Goal: Navigation & Orientation: Find specific page/section

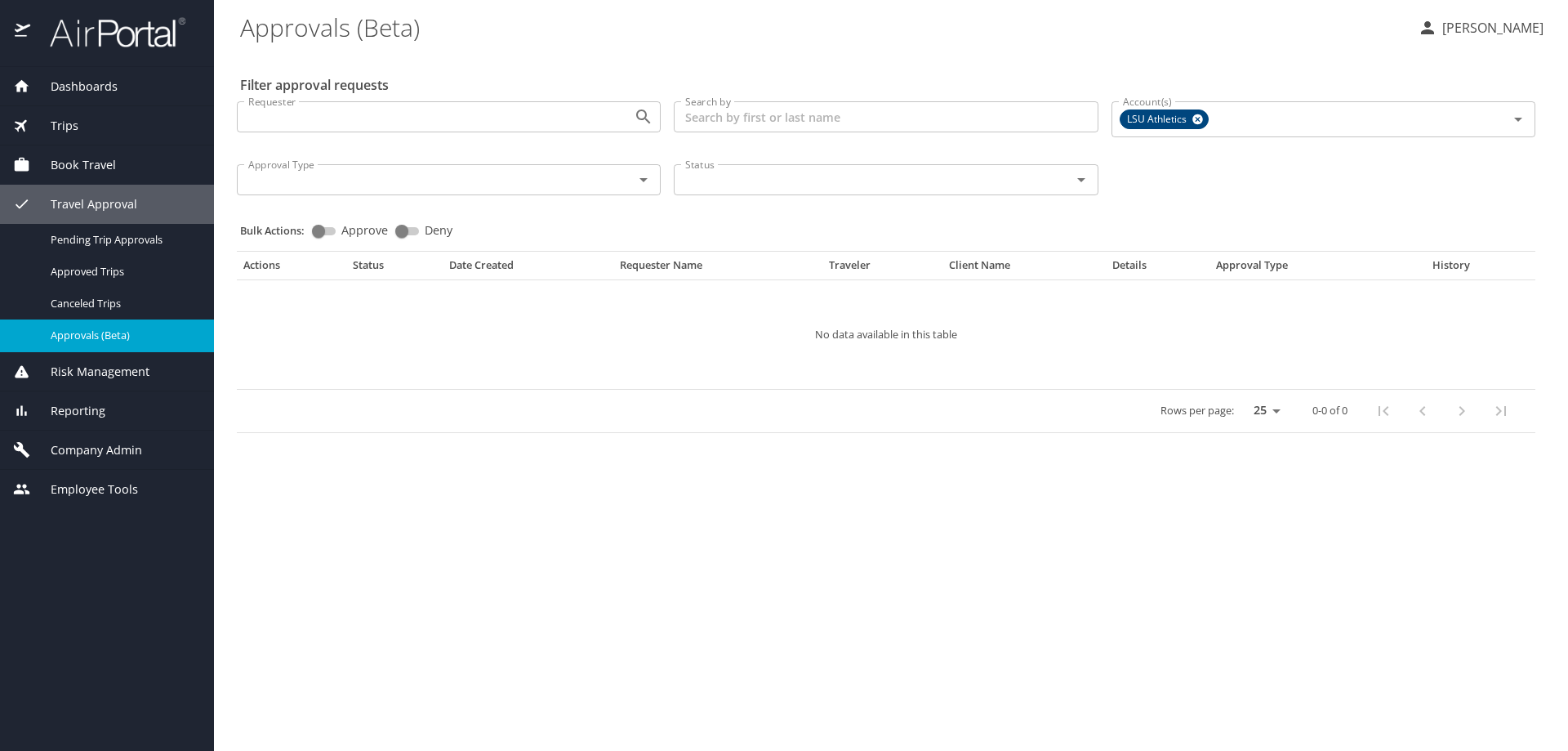
click at [92, 449] on span "Company Admin" at bounding box center [86, 450] width 112 height 18
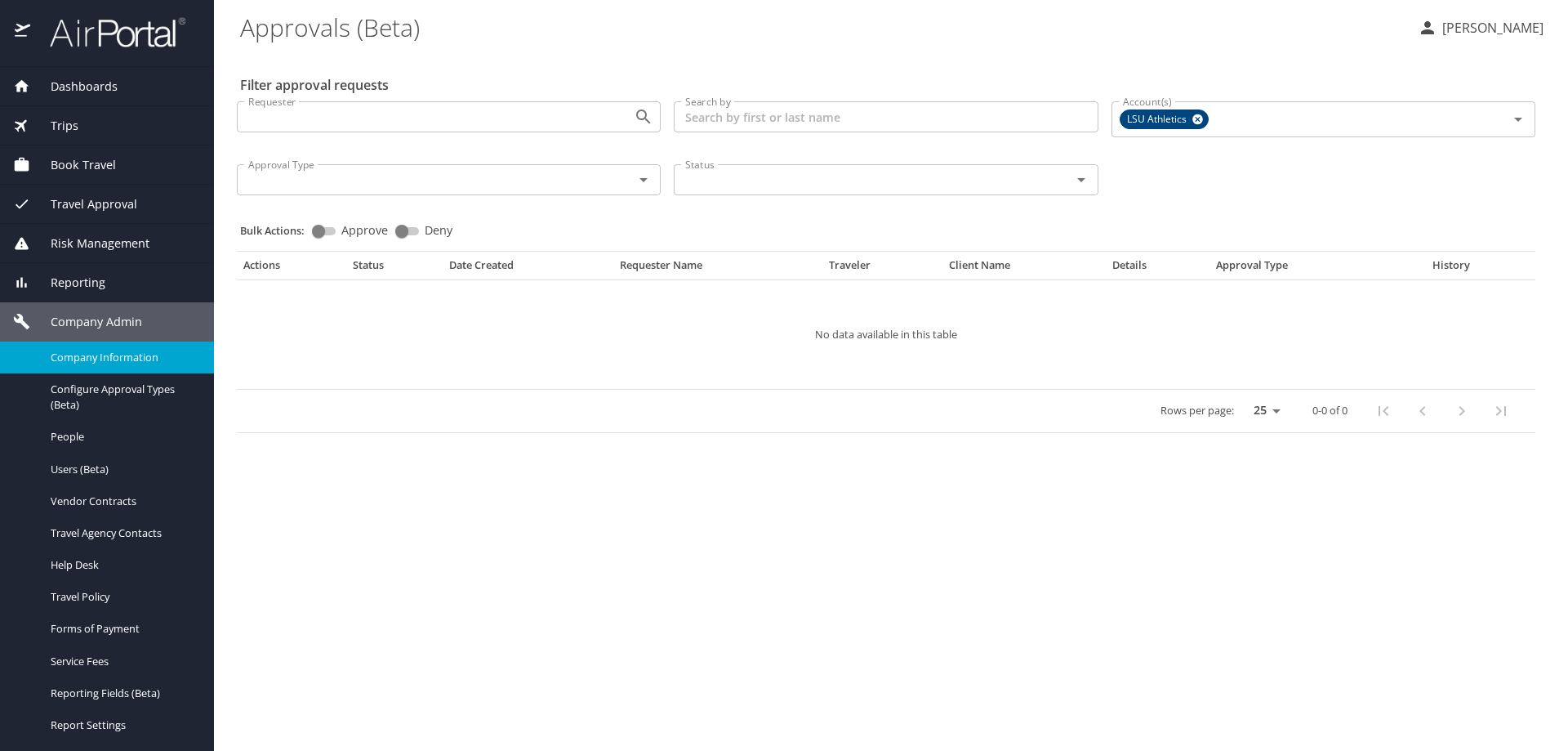
click at [128, 359] on span "Company Information" at bounding box center [122, 357] width 144 height 16
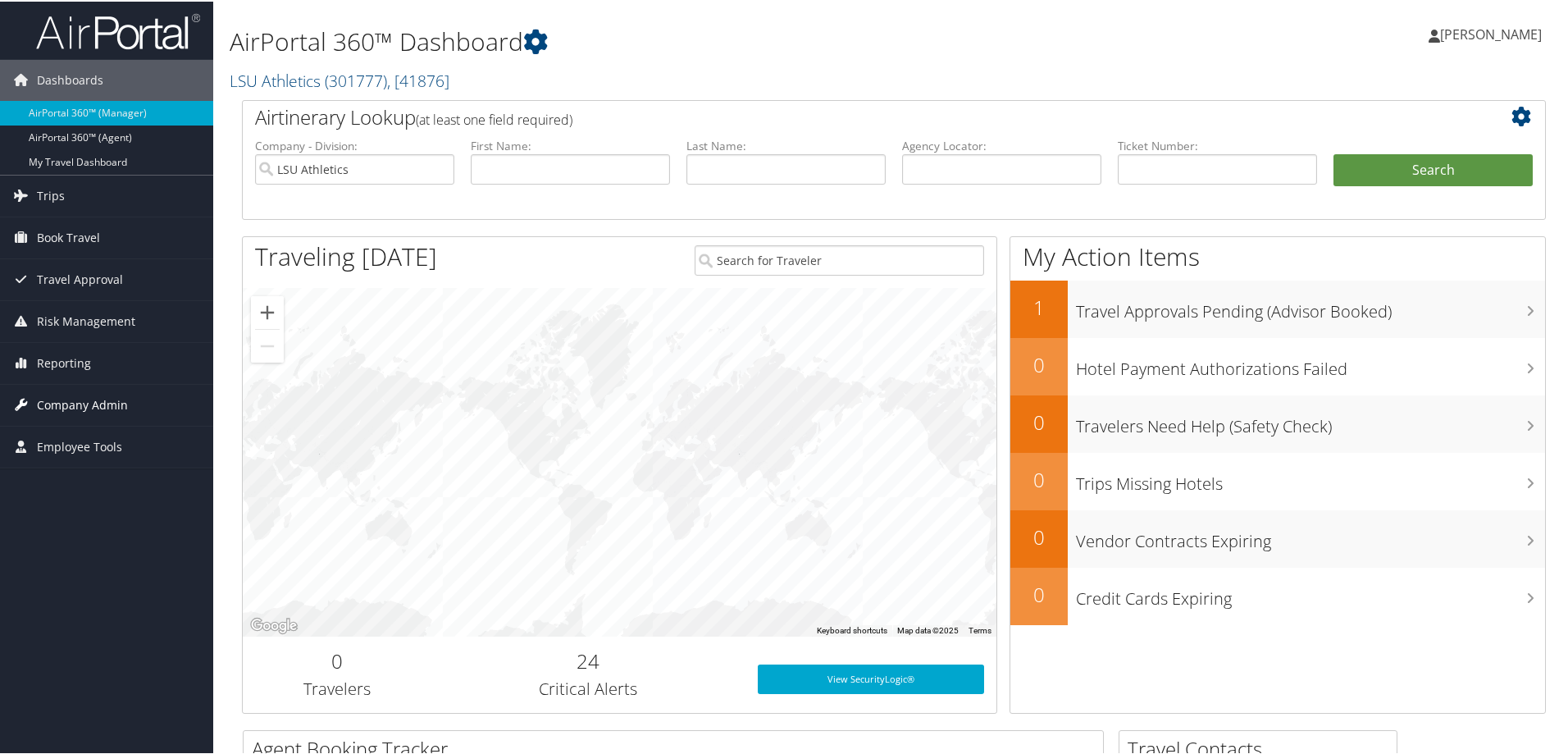
click at [100, 408] on span "Company Admin" at bounding box center [82, 403] width 91 height 41
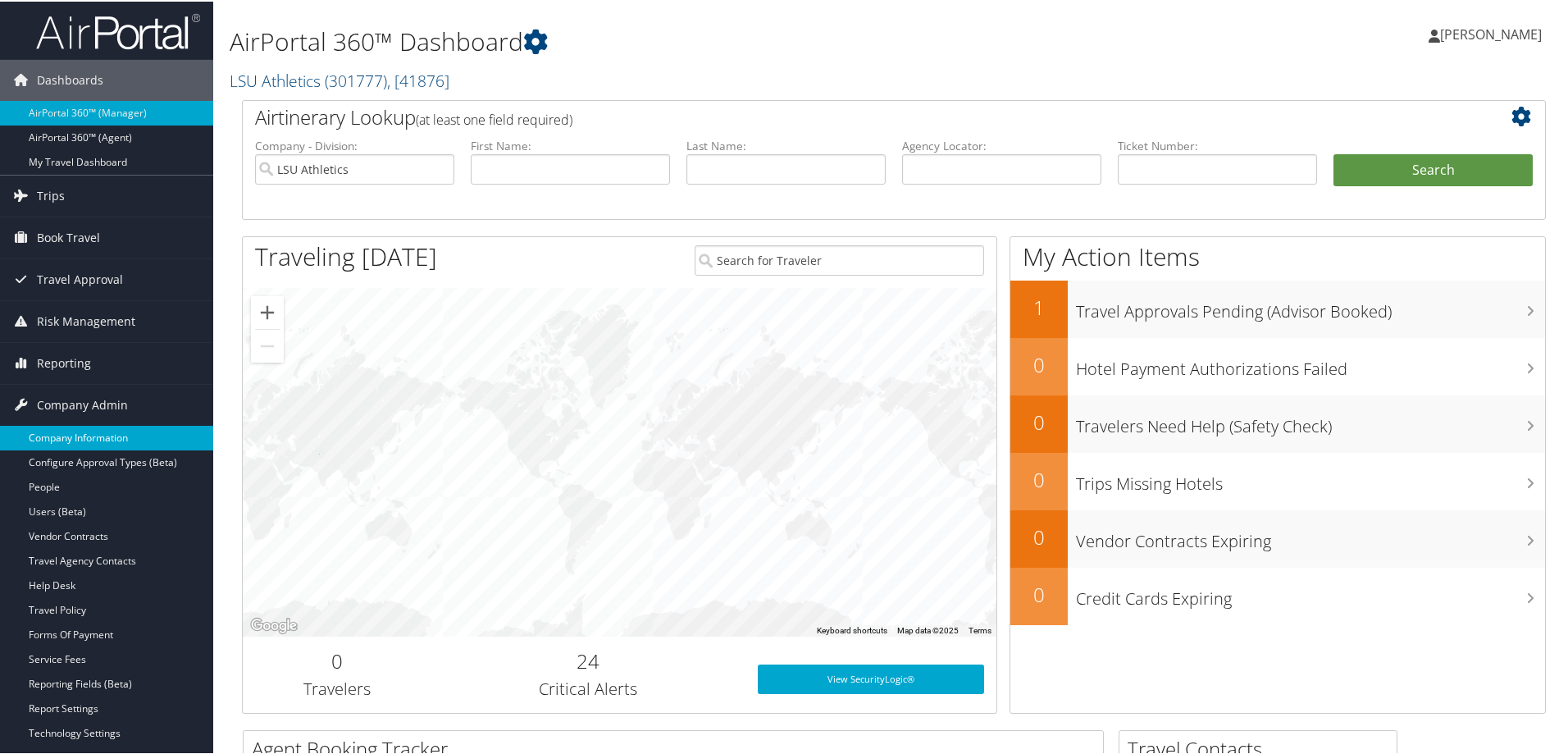
click at [103, 436] on link "Company Information" at bounding box center [106, 436] width 214 height 25
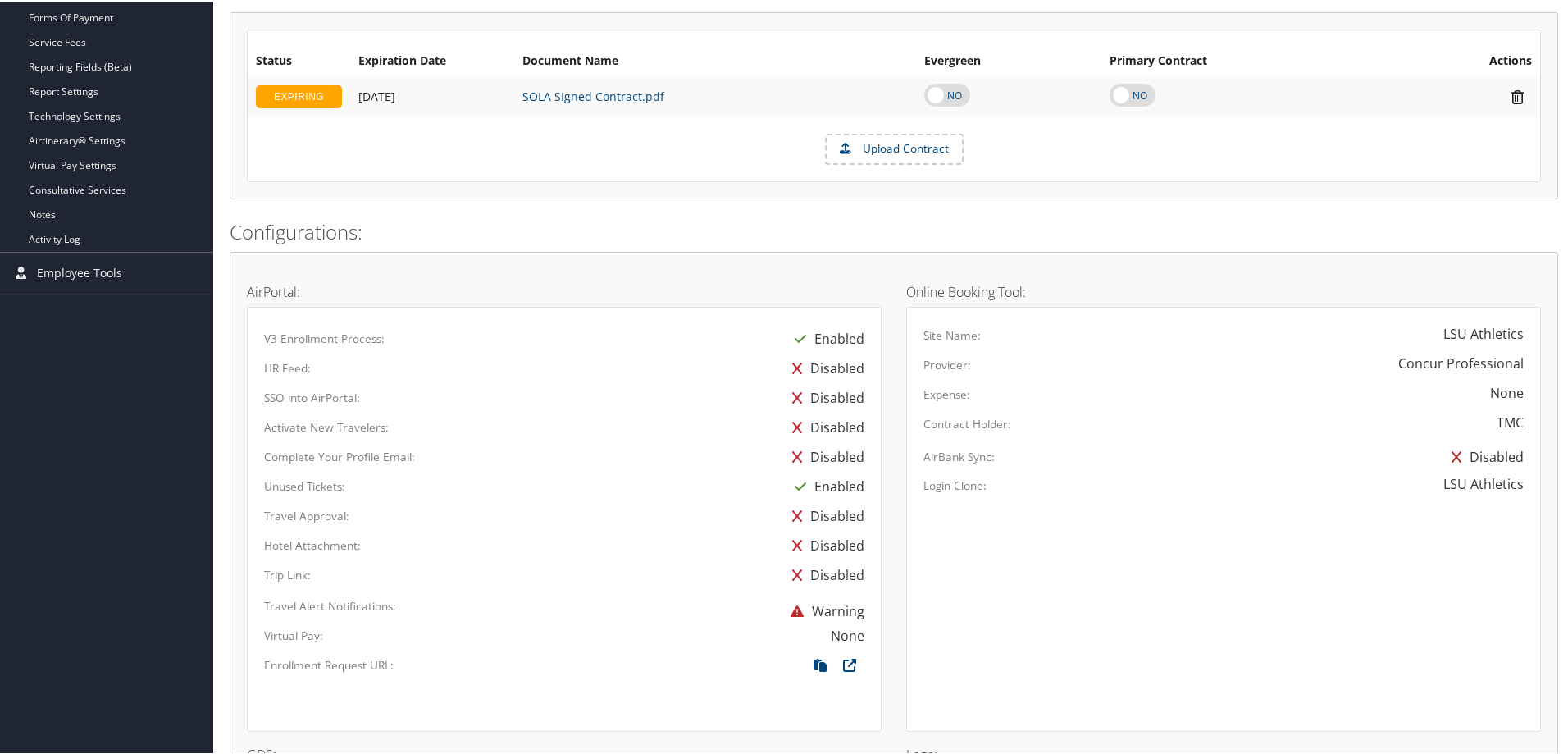
scroll to position [187, 0]
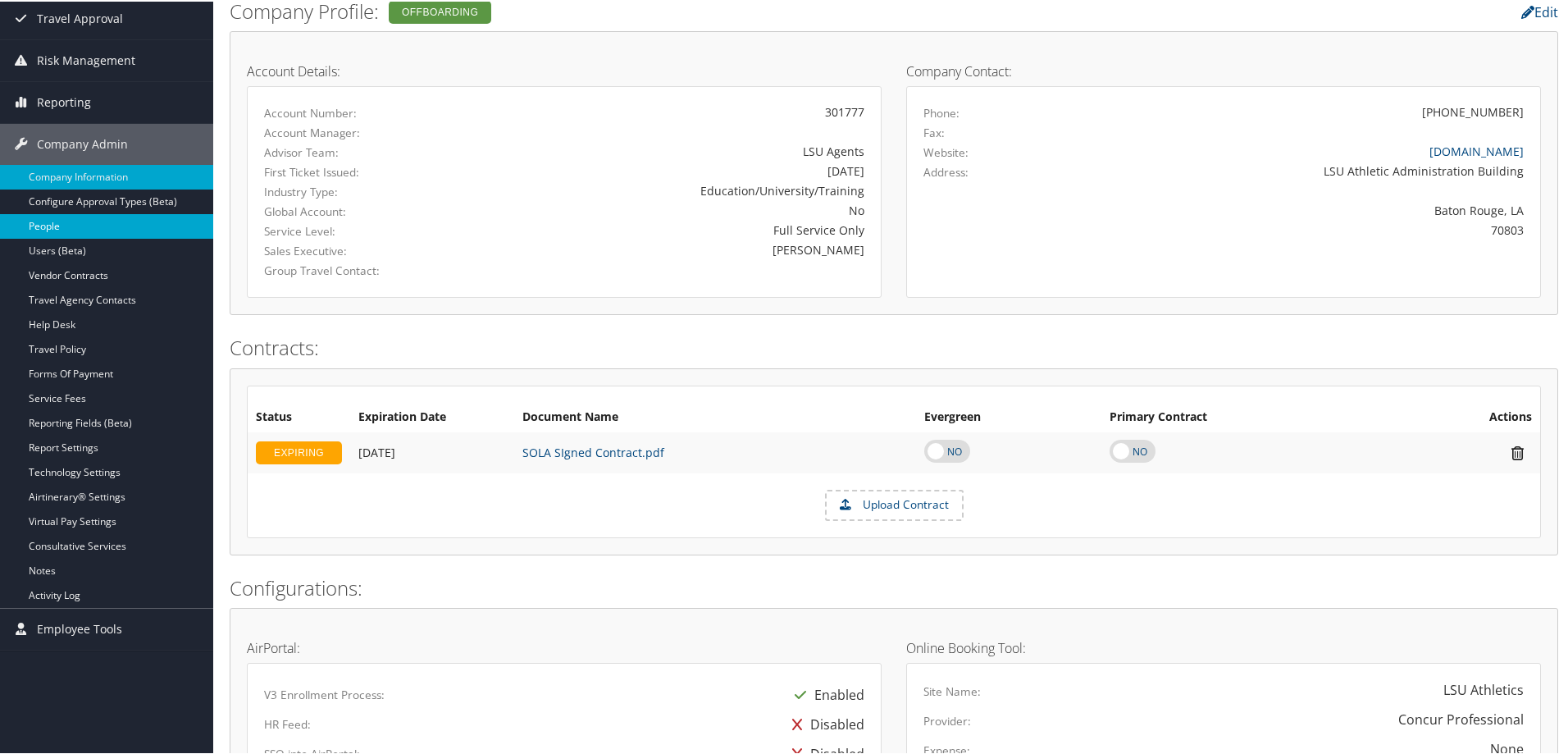
click at [61, 222] on link "People" at bounding box center [106, 225] width 214 height 25
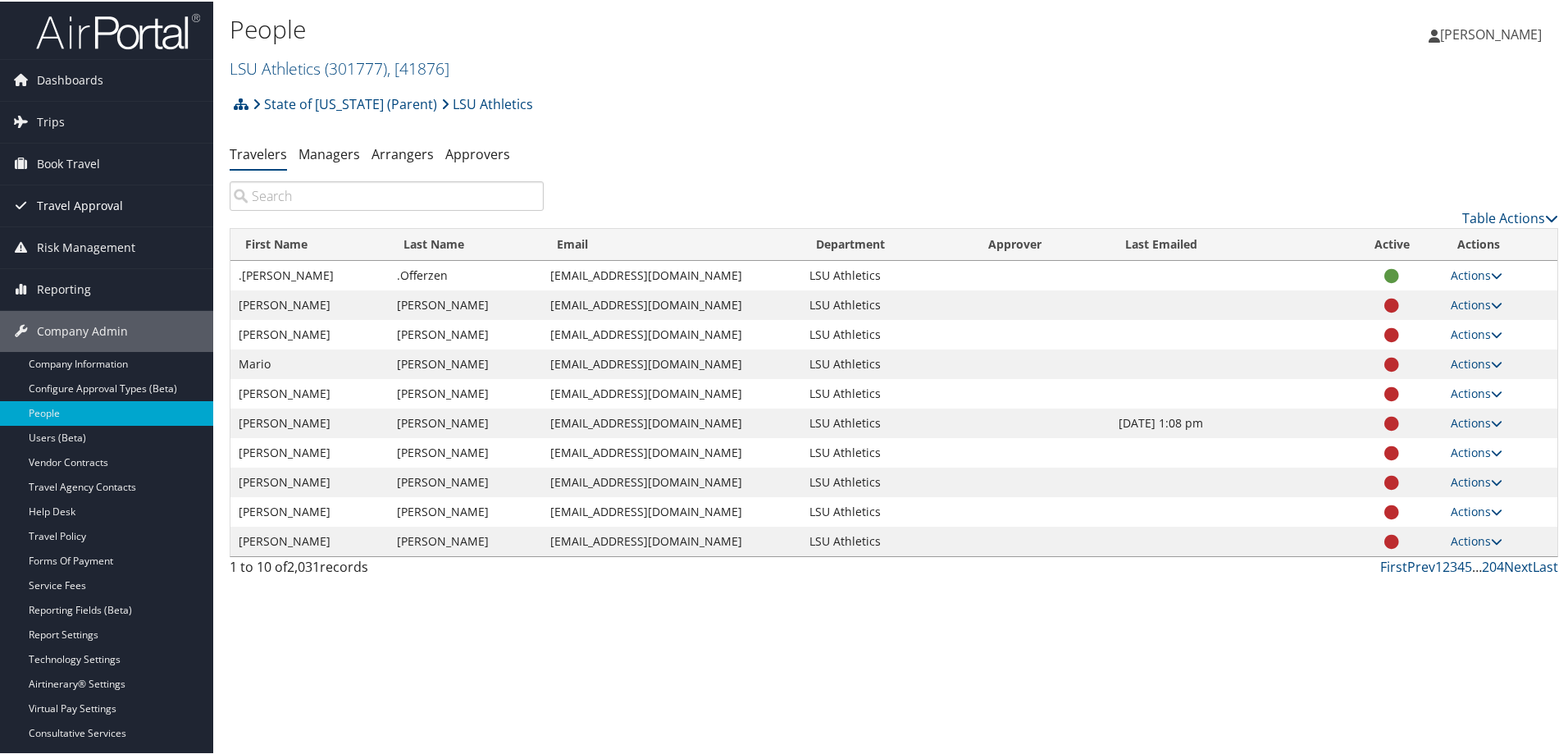
click at [73, 205] on span "Travel Approval" at bounding box center [80, 205] width 86 height 41
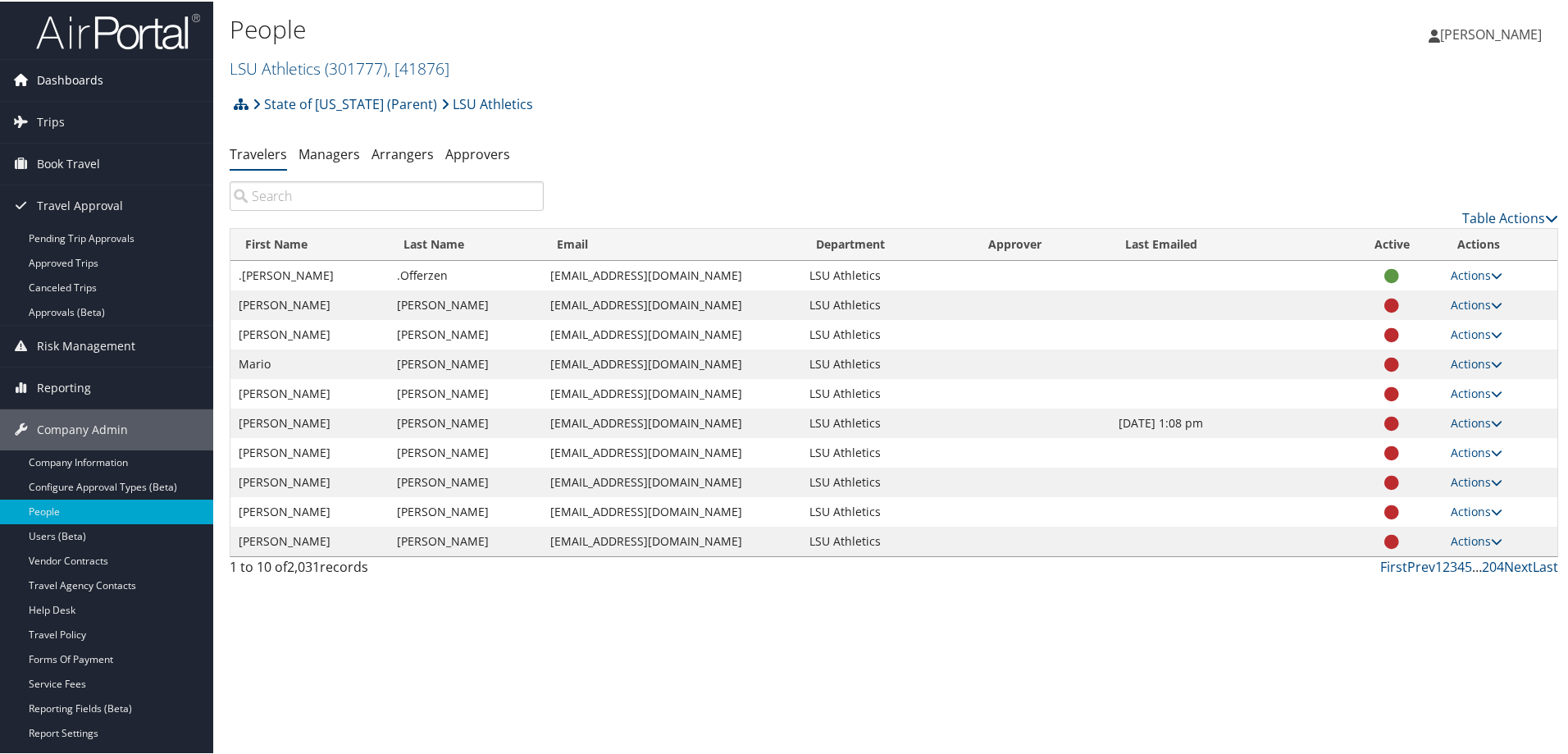
click at [78, 77] on span "Dashboards" at bounding box center [70, 79] width 67 height 41
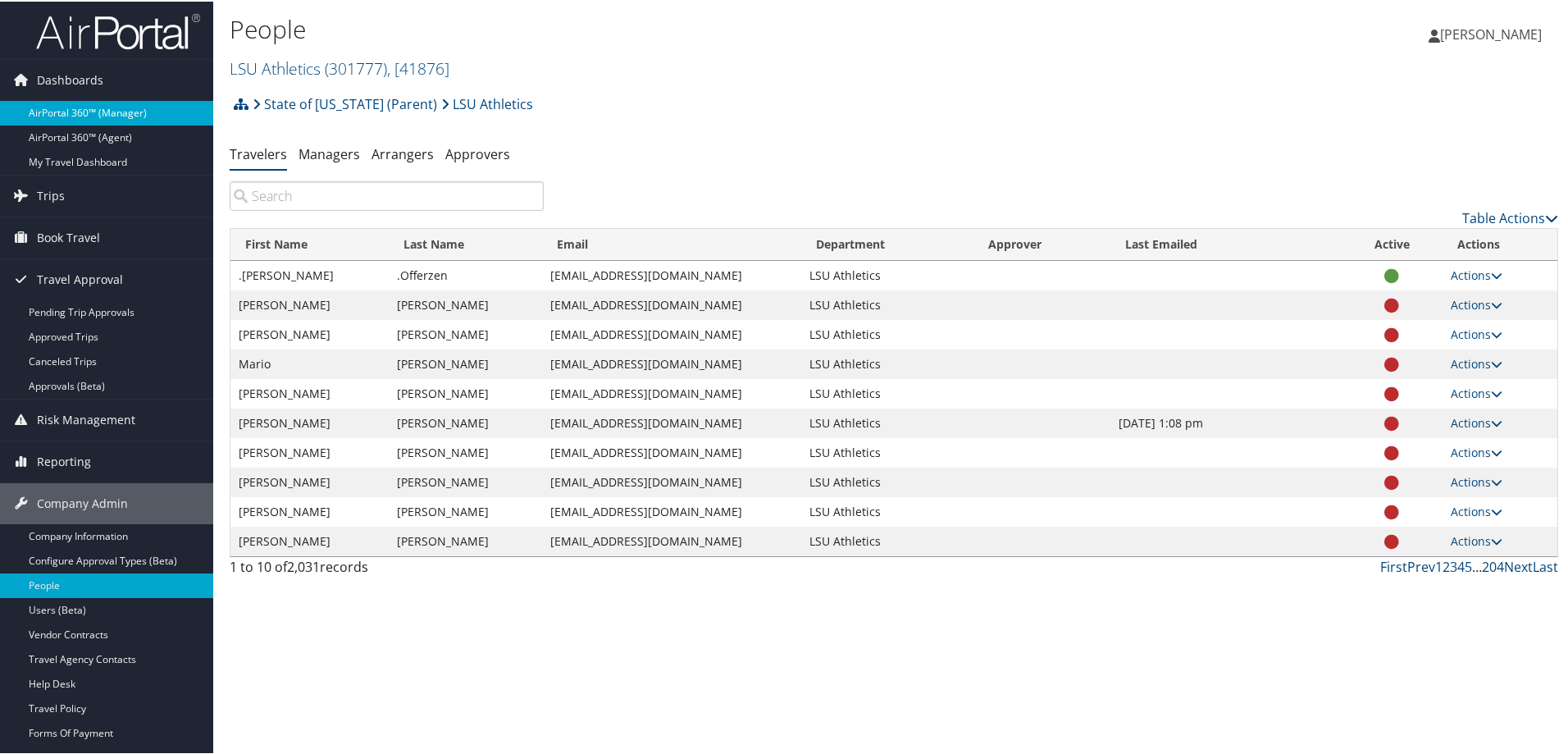
click at [73, 108] on link "AirPortal 360™ (Manager)" at bounding box center [106, 111] width 214 height 25
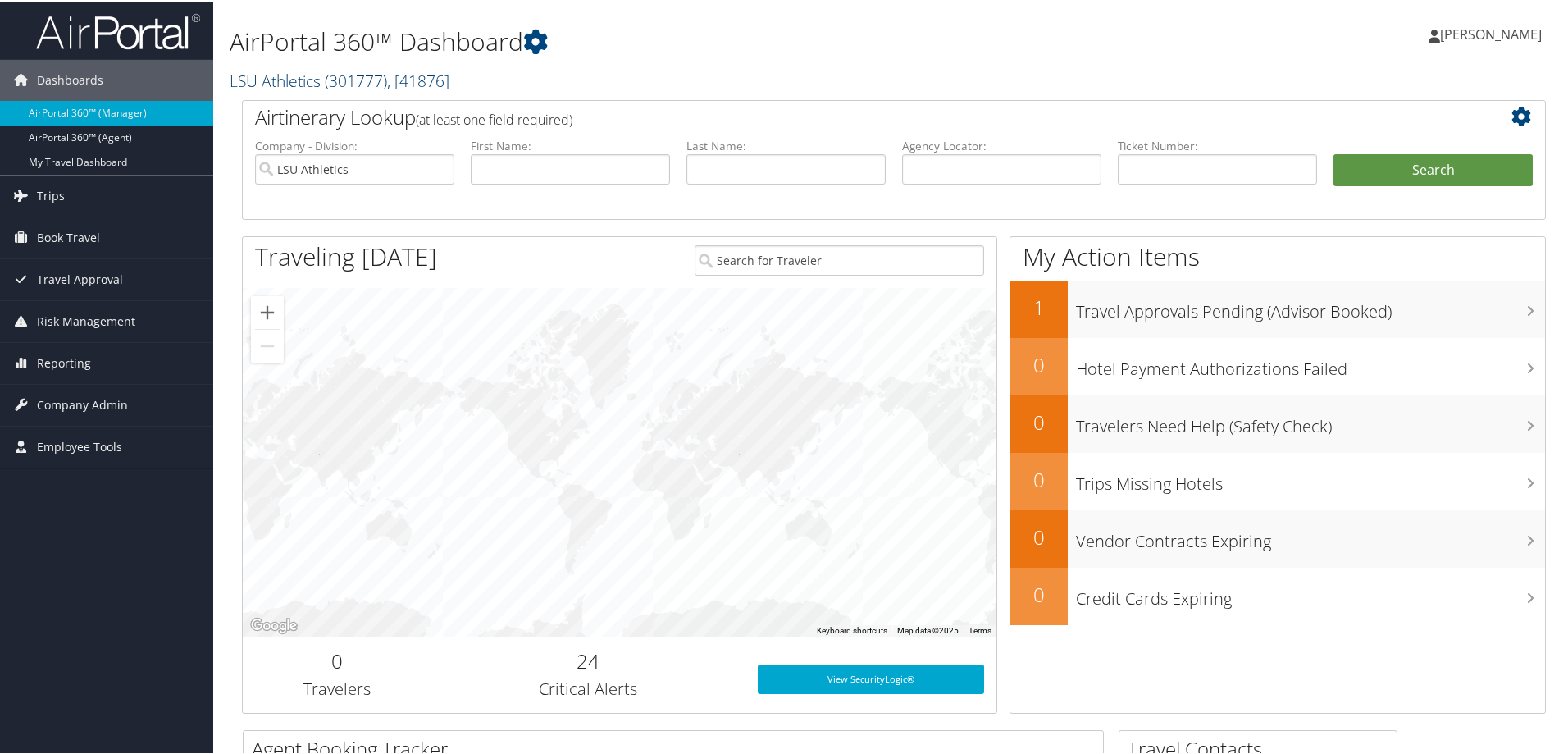
click at [328, 78] on span "( 301777 )" at bounding box center [356, 79] width 63 height 22
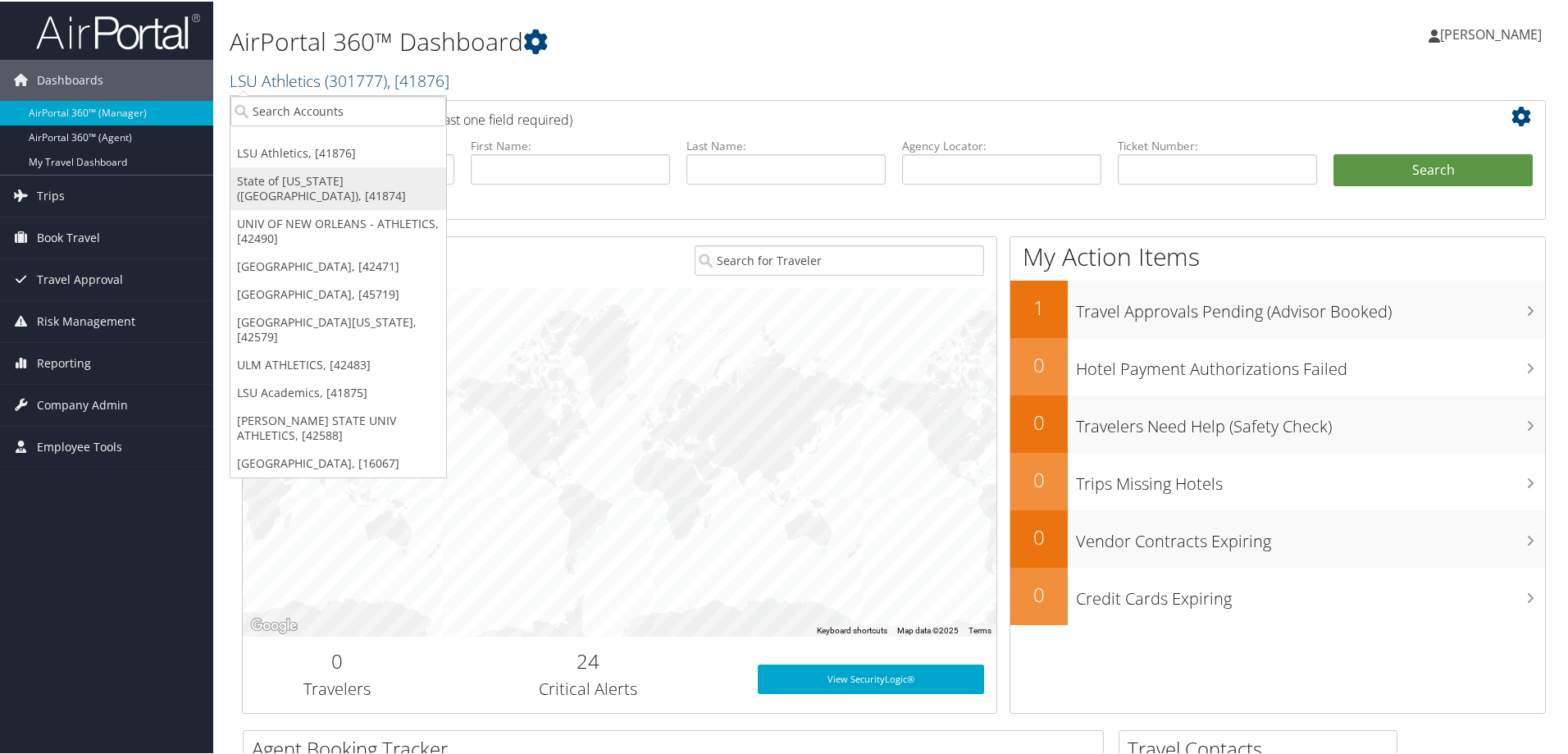
click at [313, 177] on link "State of [US_STATE] ([GEOGRAPHIC_DATA]), [41874]" at bounding box center [338, 187] width 216 height 43
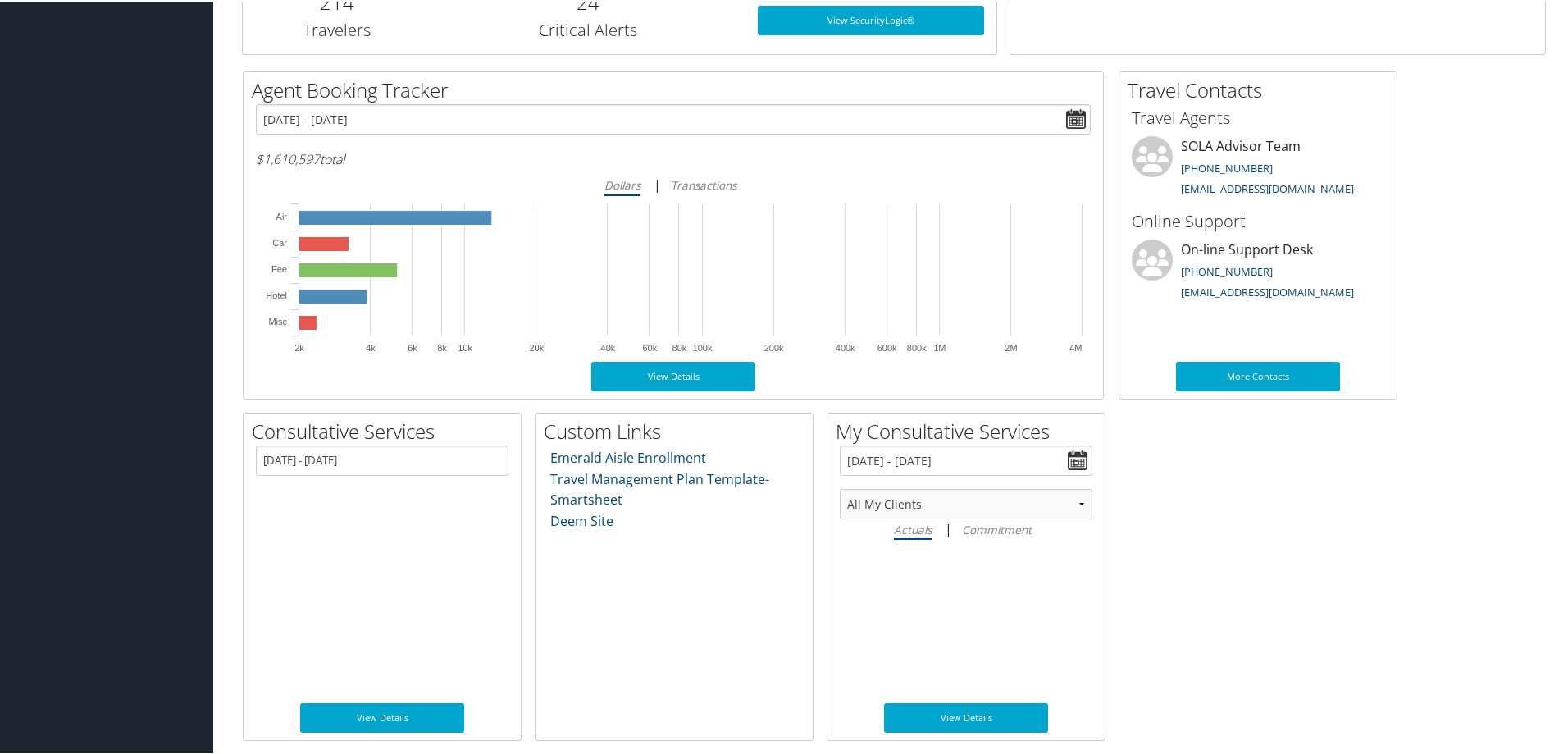
scroll to position [659, 0]
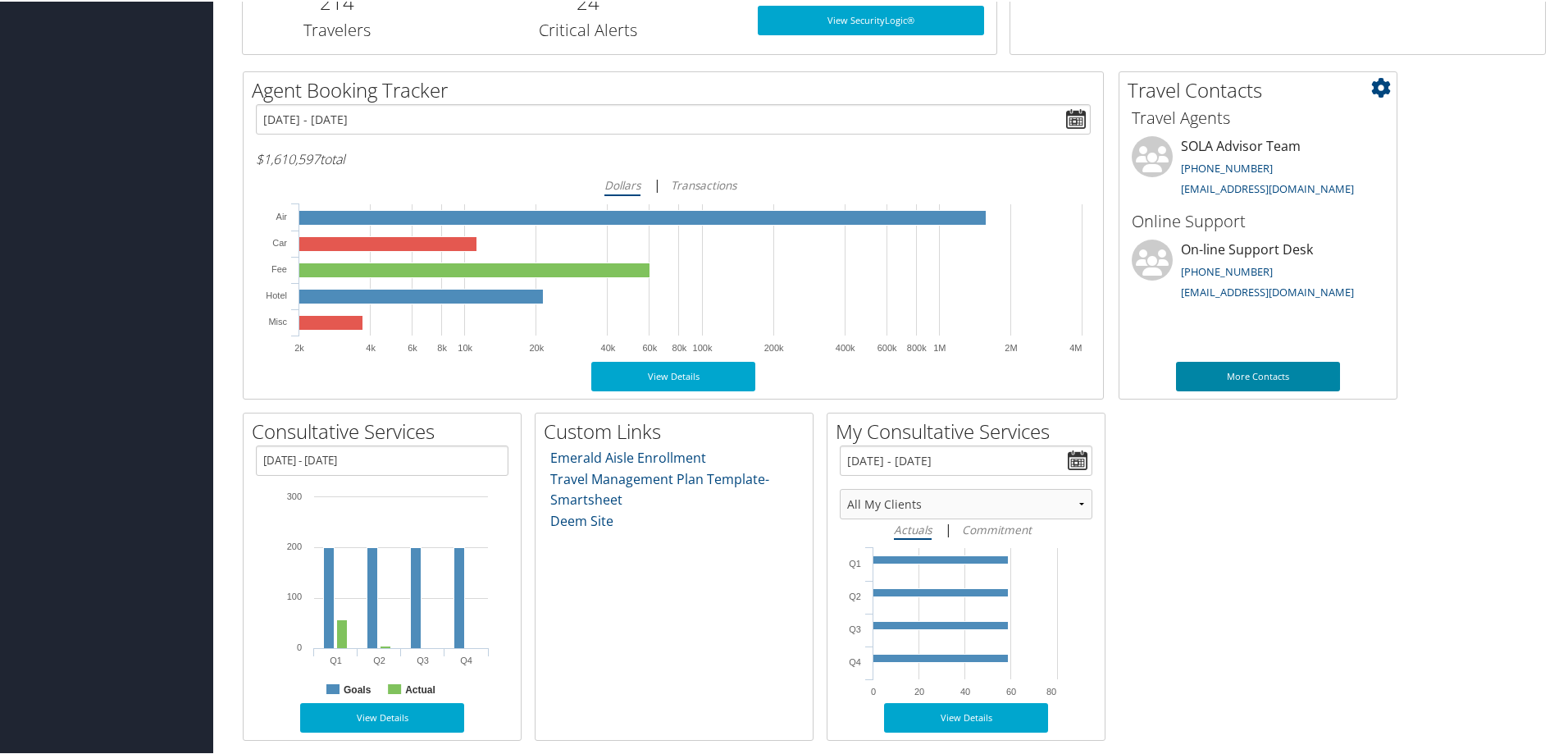
click at [1245, 372] on link "More Contacts" at bounding box center [1258, 375] width 164 height 30
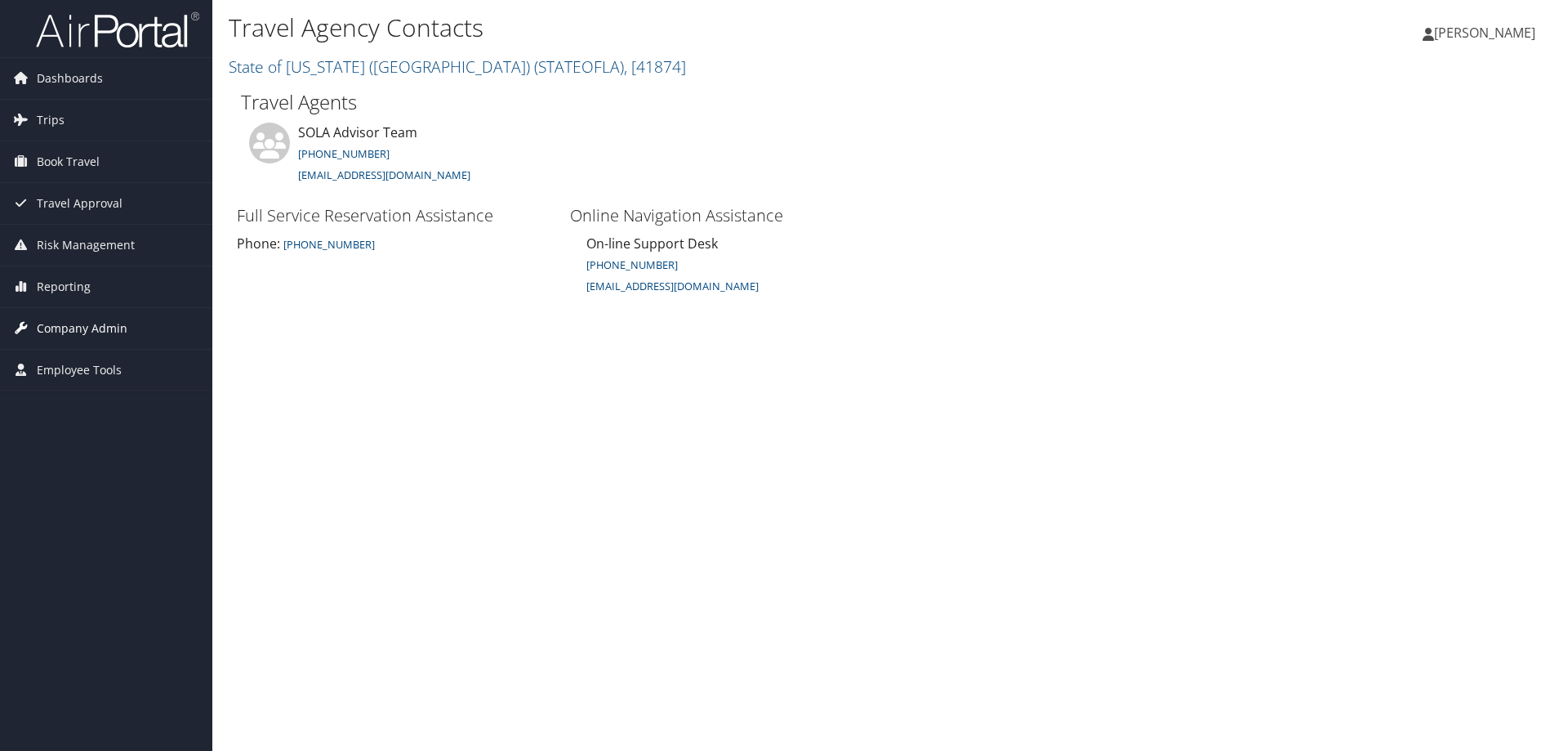
click at [73, 330] on span "Company Admin" at bounding box center [82, 329] width 90 height 41
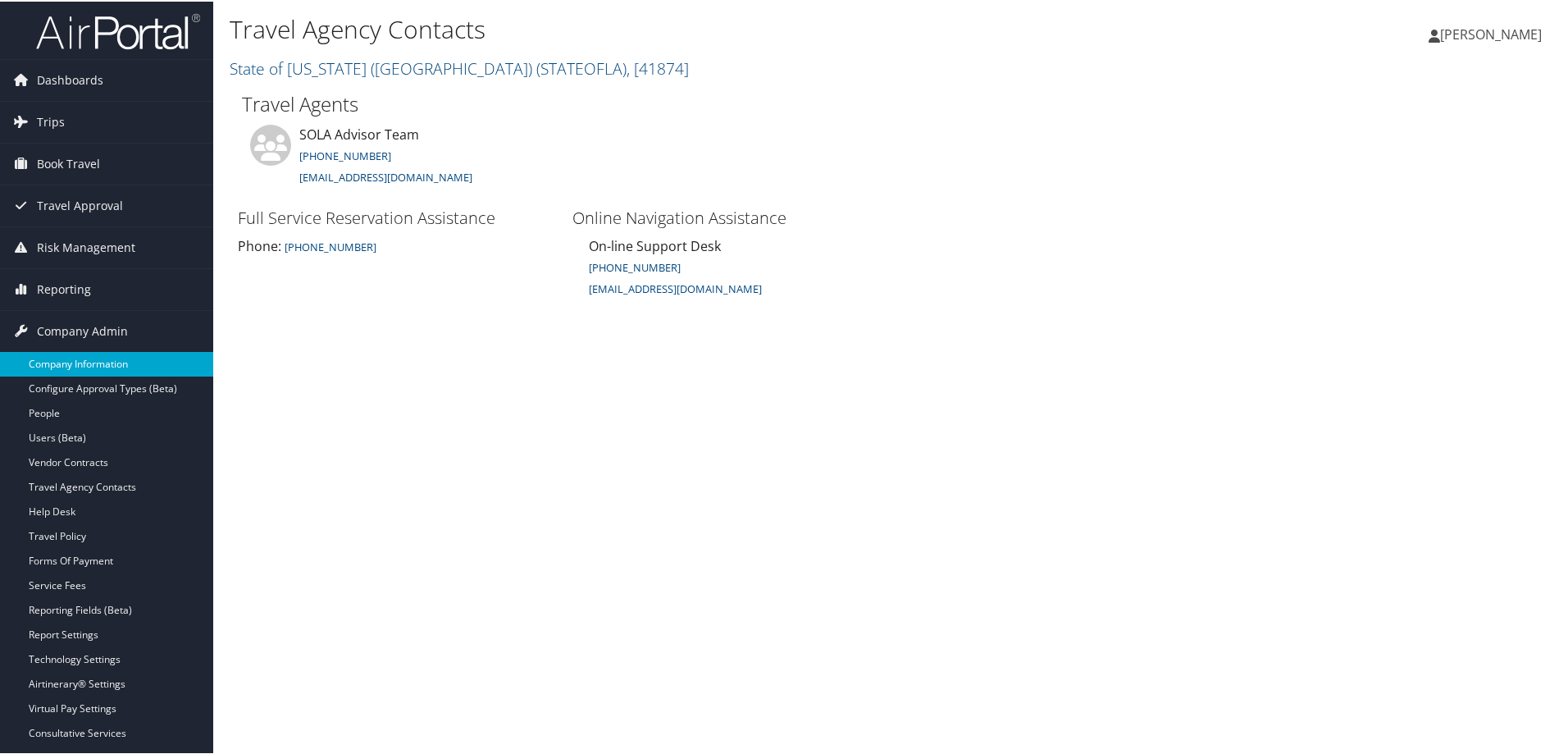
click at [85, 363] on link "Company Information" at bounding box center [106, 363] width 214 height 25
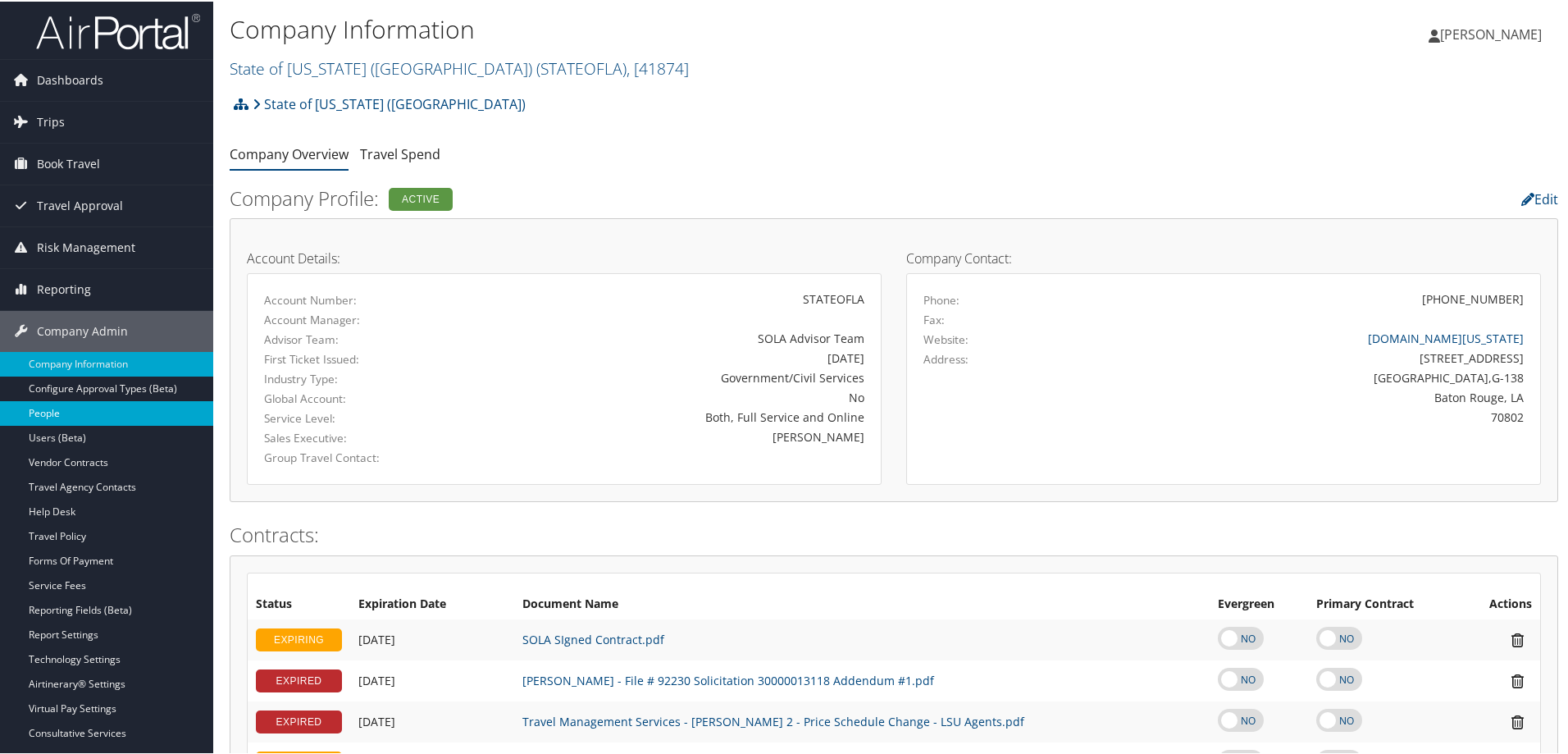
click at [57, 408] on link "People" at bounding box center [106, 412] width 214 height 25
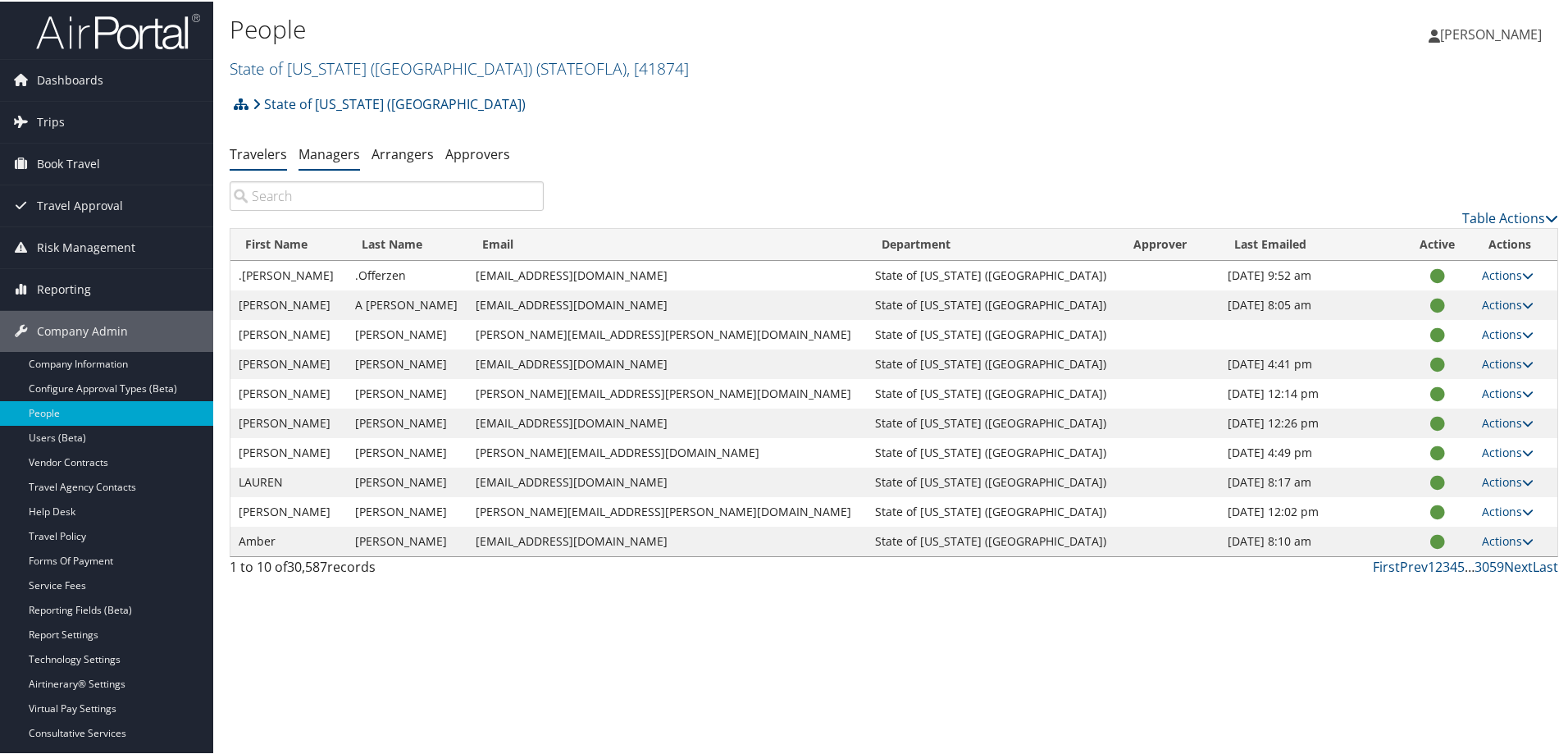
click at [339, 152] on link "Managers" at bounding box center [329, 153] width 62 height 18
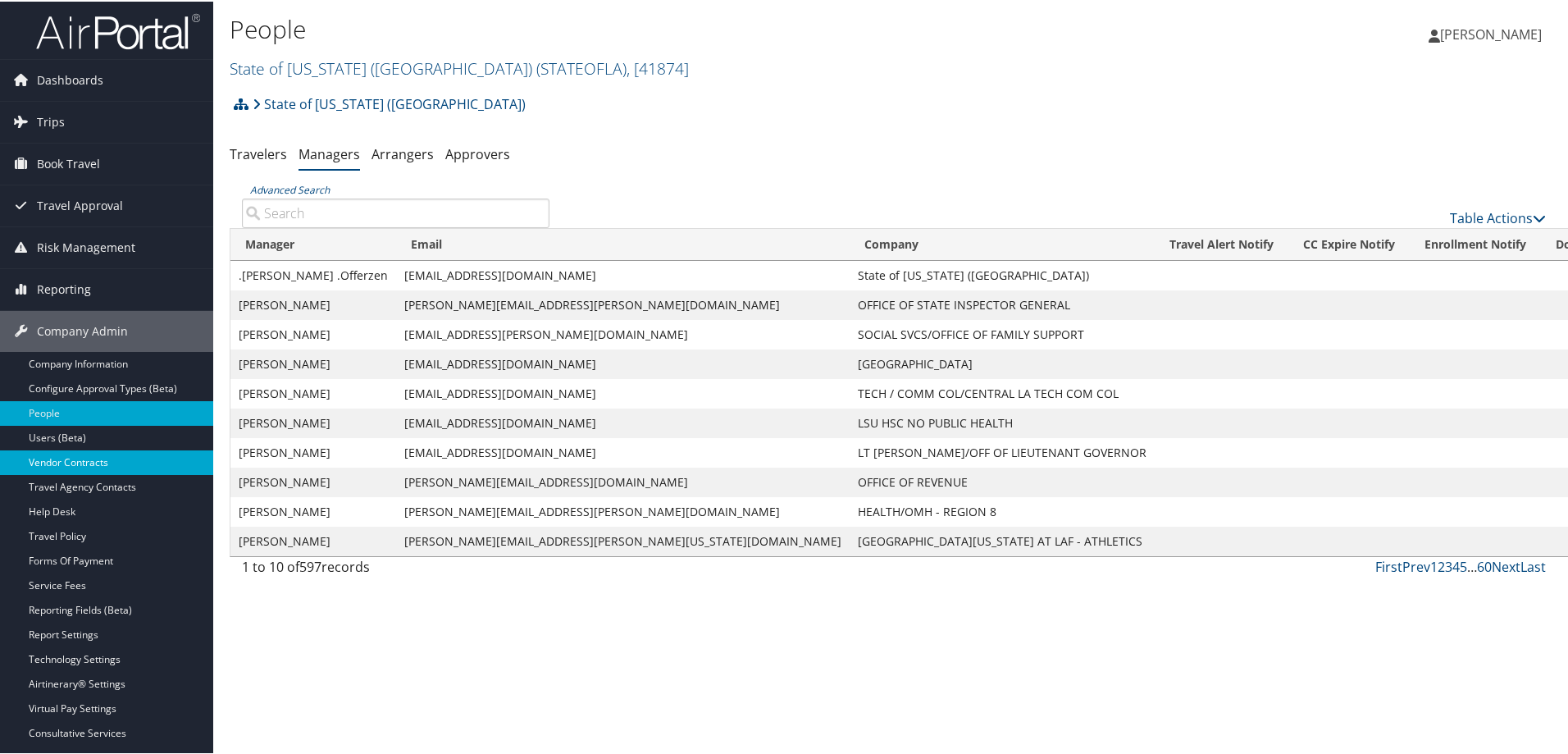
click at [92, 462] on link "Vendor Contracts" at bounding box center [106, 461] width 214 height 25
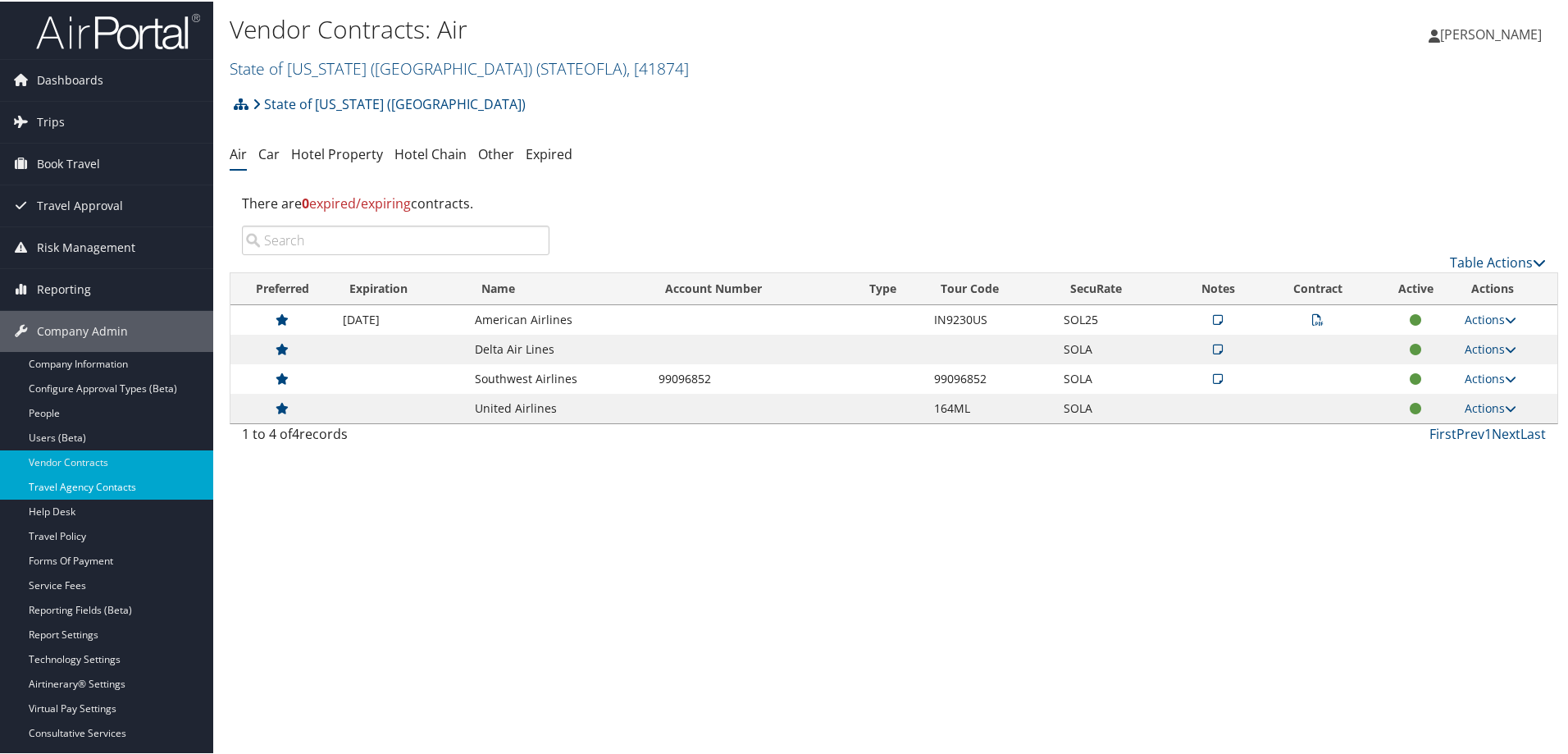
click at [101, 484] on link "Travel Agency Contacts" at bounding box center [106, 486] width 214 height 25
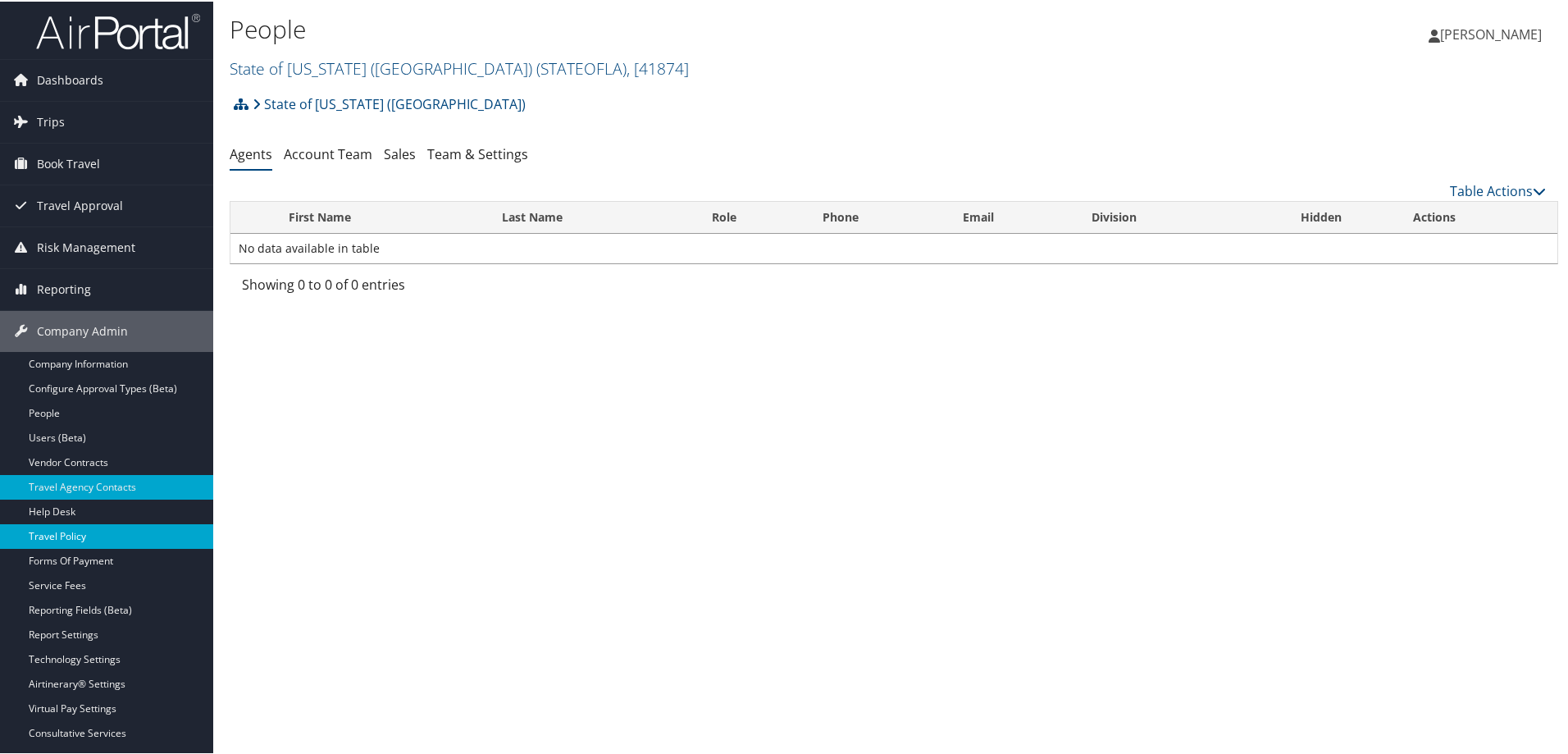
click at [72, 533] on link "Travel Policy" at bounding box center [106, 535] width 214 height 25
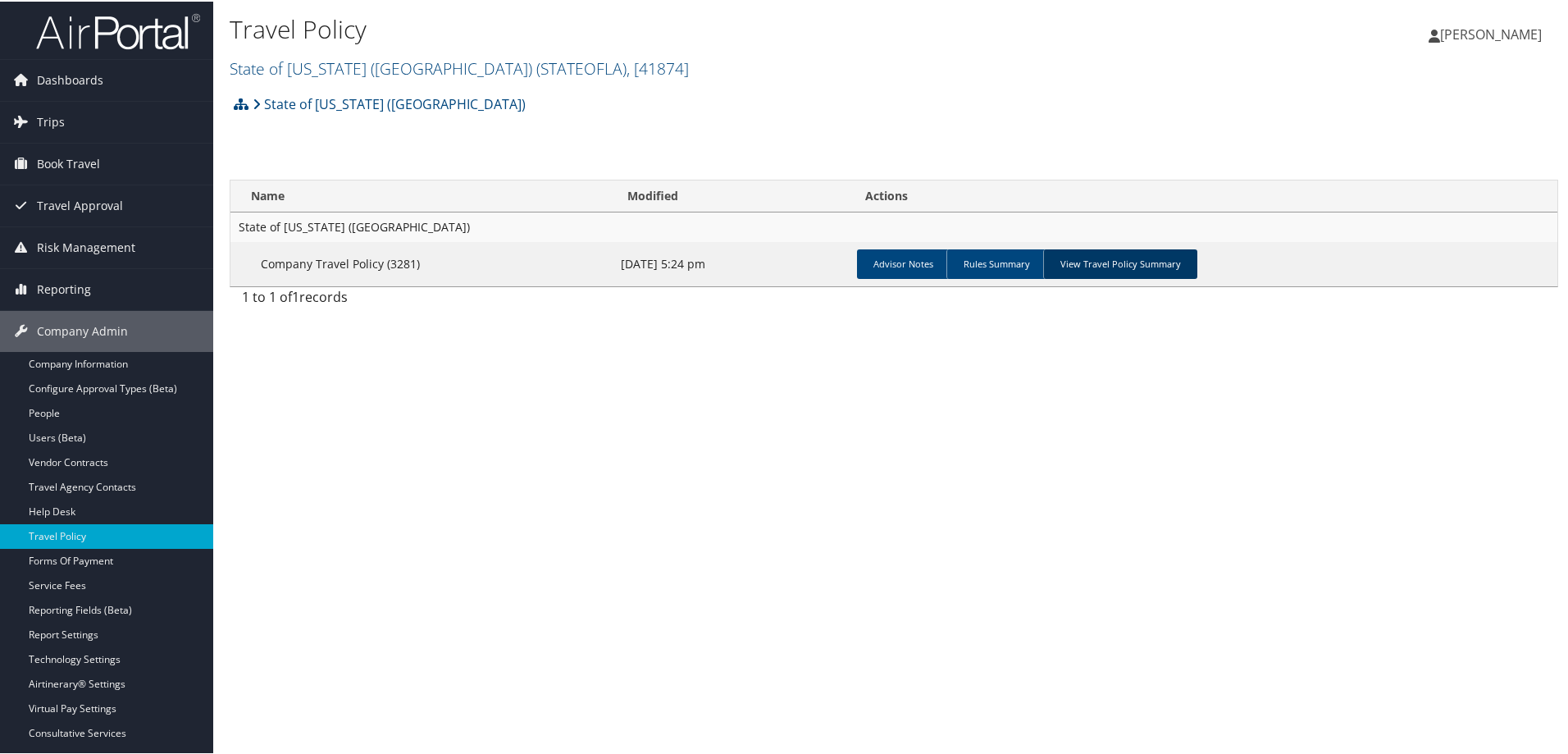
click at [1097, 264] on link "View Travel Policy Summary" at bounding box center [1120, 262] width 154 height 30
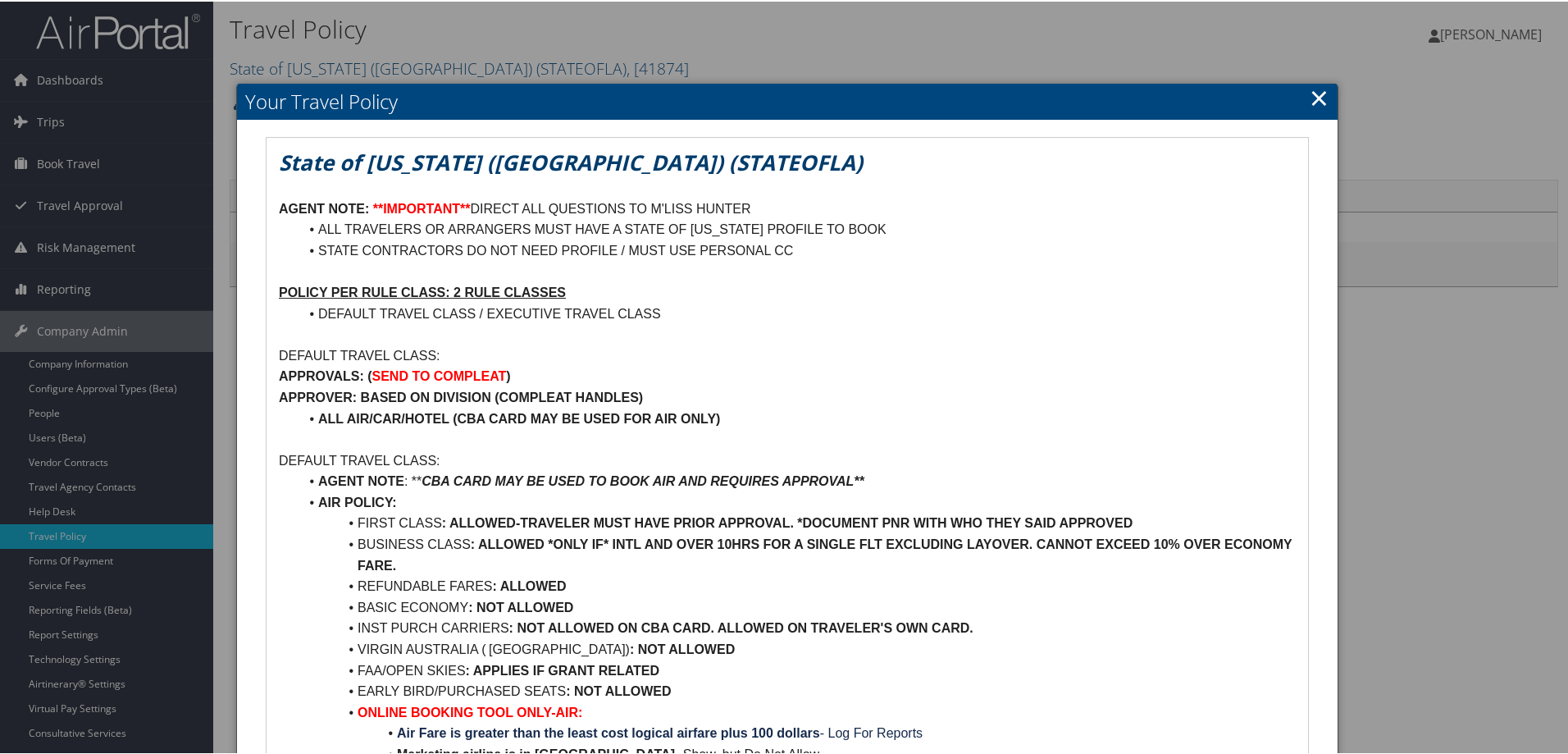
click at [1311, 97] on link "×" at bounding box center [1319, 96] width 19 height 33
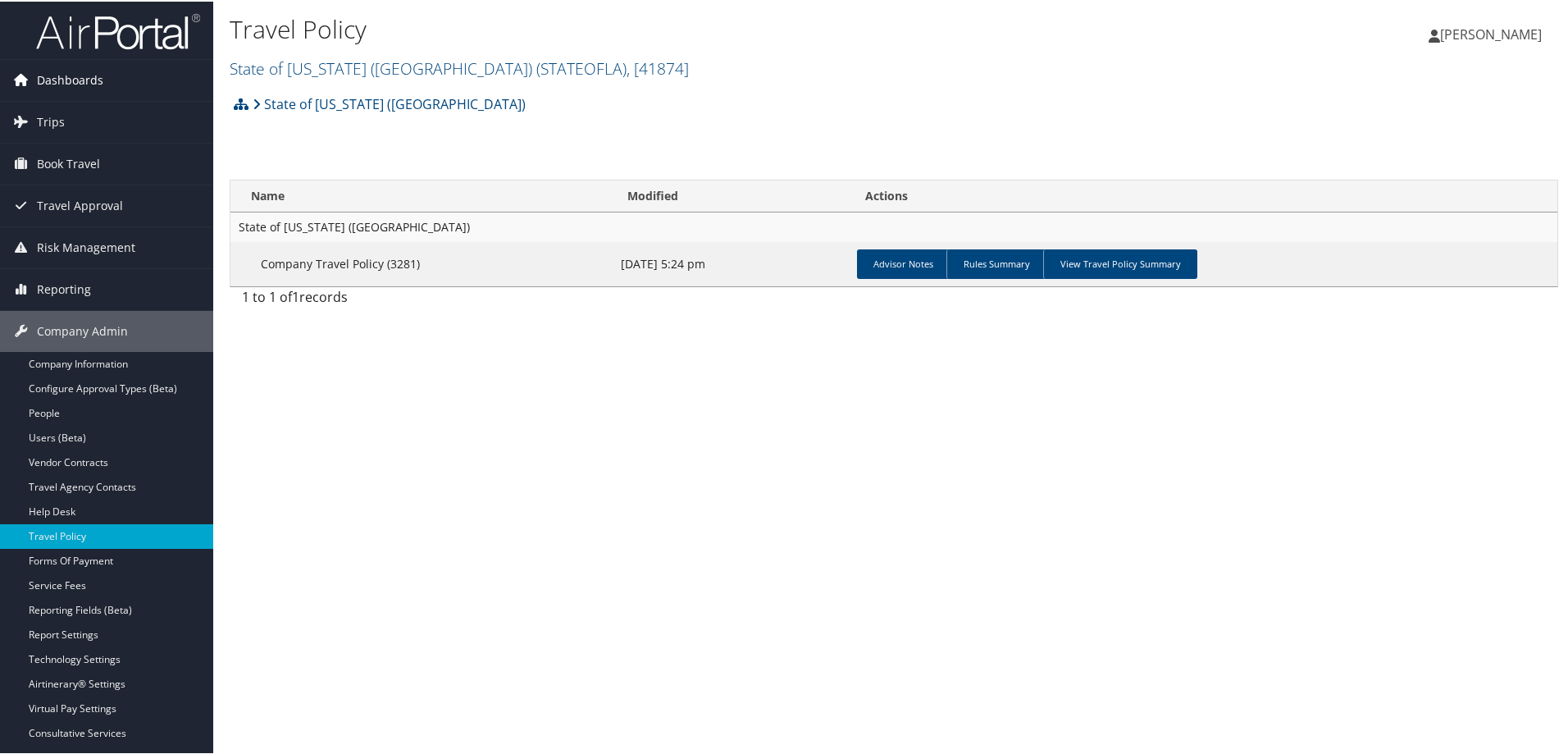
click at [68, 79] on span "Dashboards" at bounding box center [70, 79] width 67 height 41
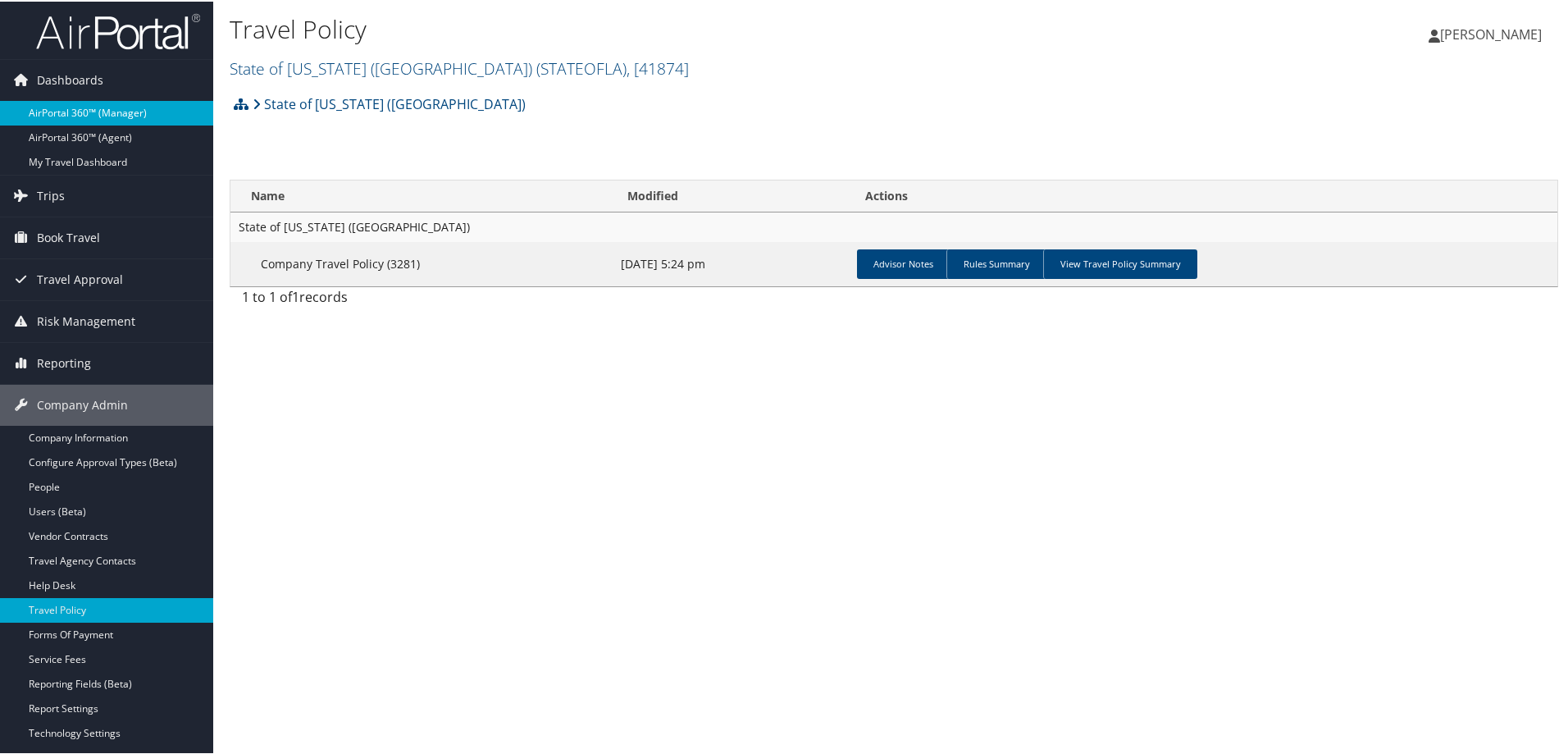
click at [99, 109] on link "AirPortal 360™ (Manager)" at bounding box center [106, 111] width 214 height 25
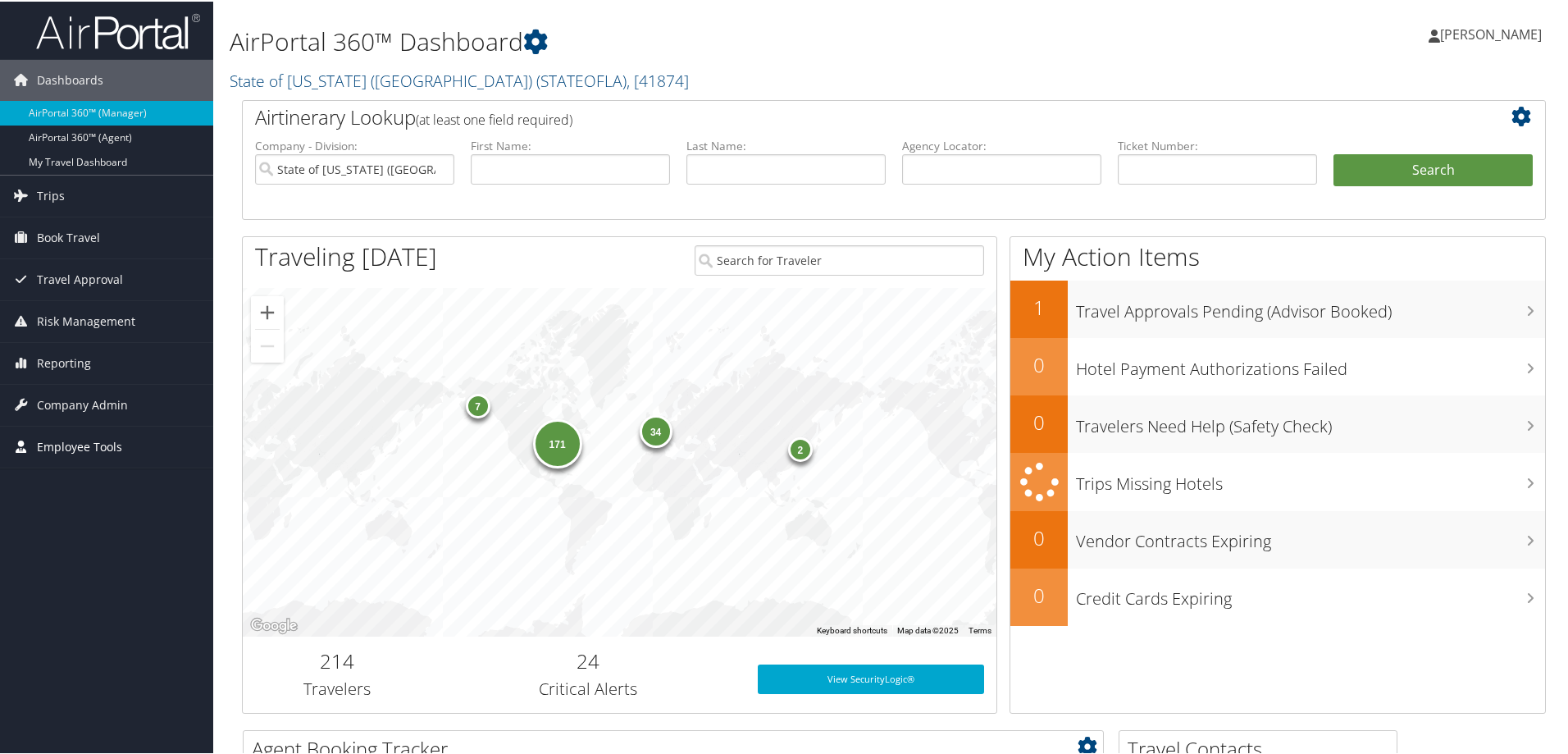
click at [82, 446] on span "Employee Tools" at bounding box center [79, 445] width 85 height 41
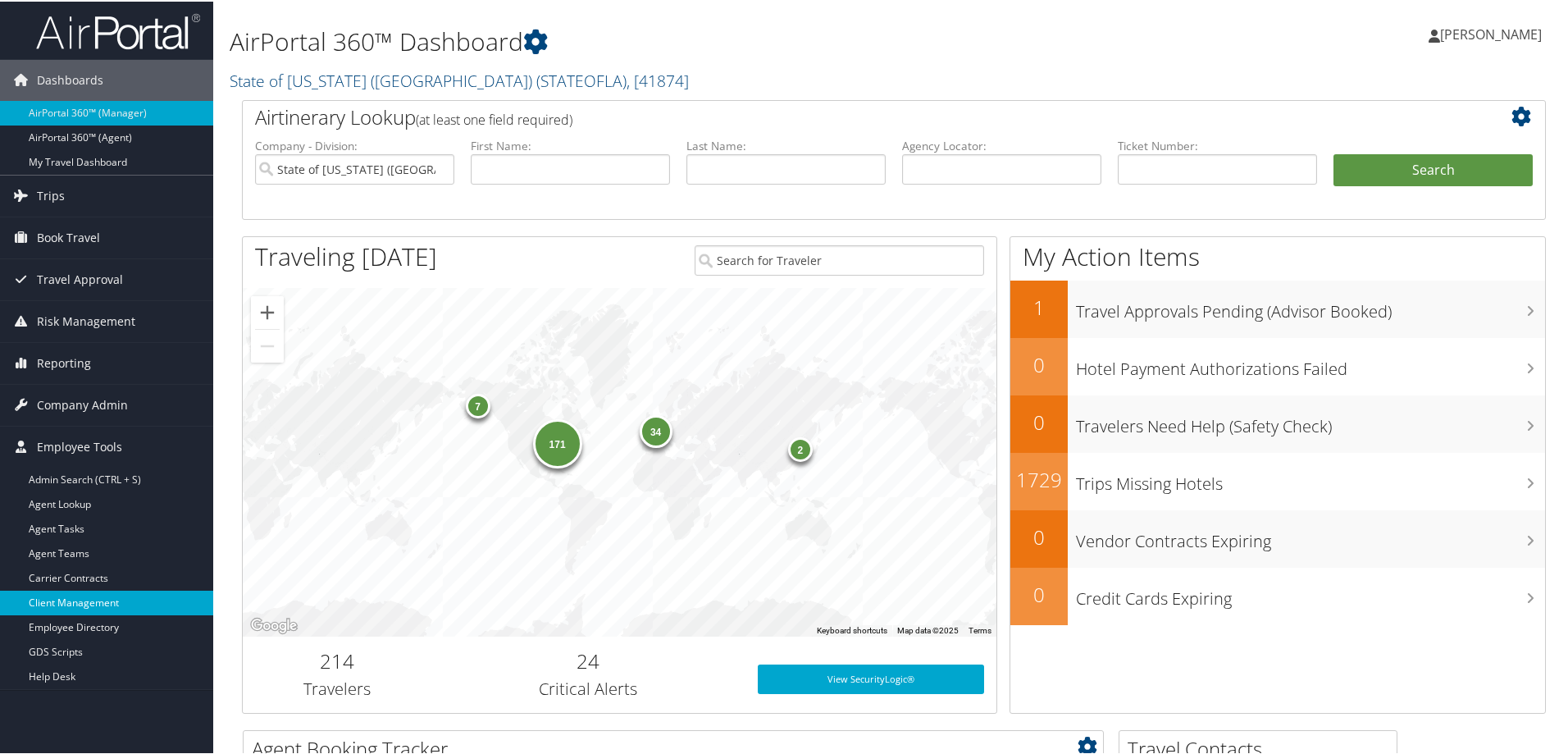
click at [93, 603] on link "Client Management" at bounding box center [106, 601] width 214 height 25
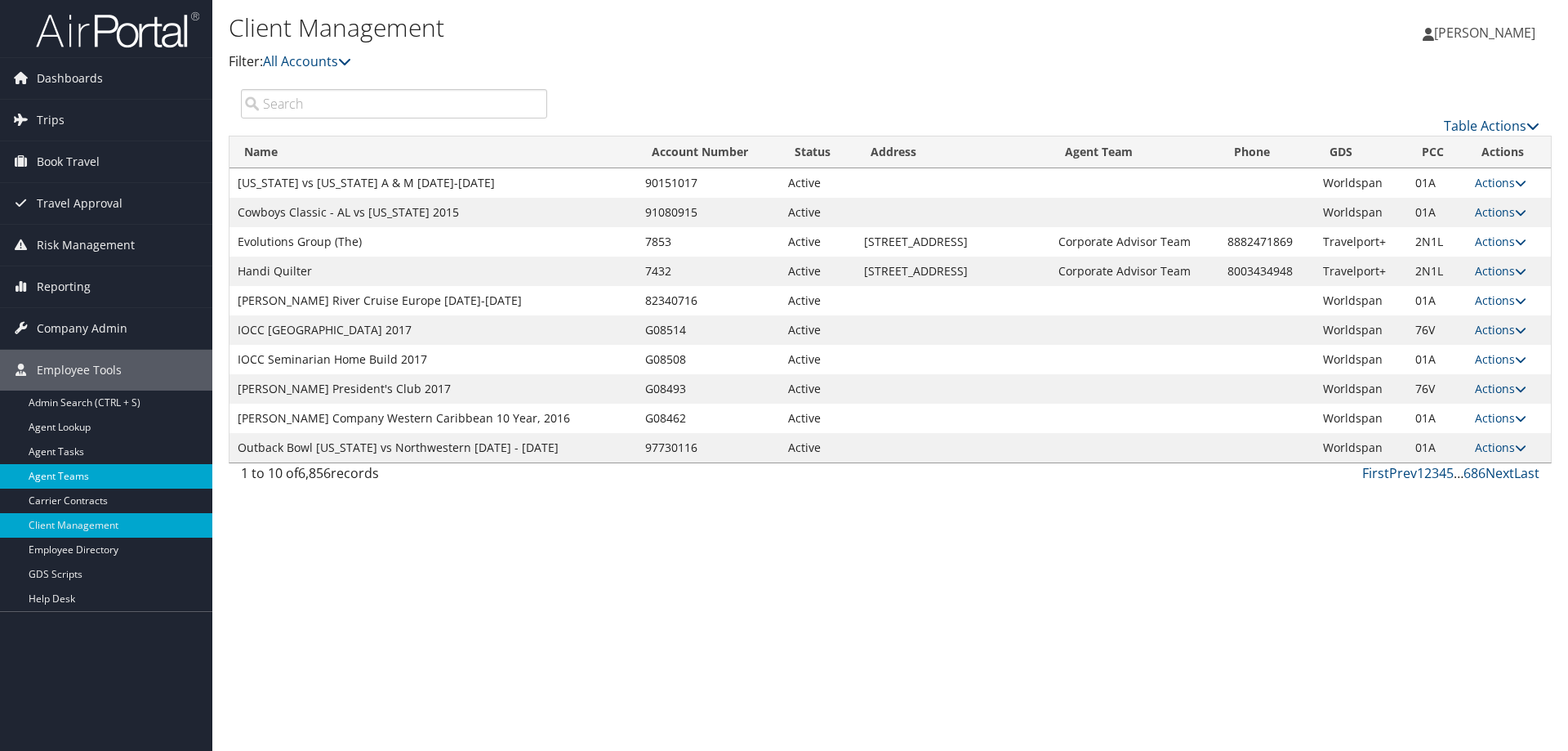
click at [117, 476] on link "Agent Teams" at bounding box center [106, 477] width 213 height 25
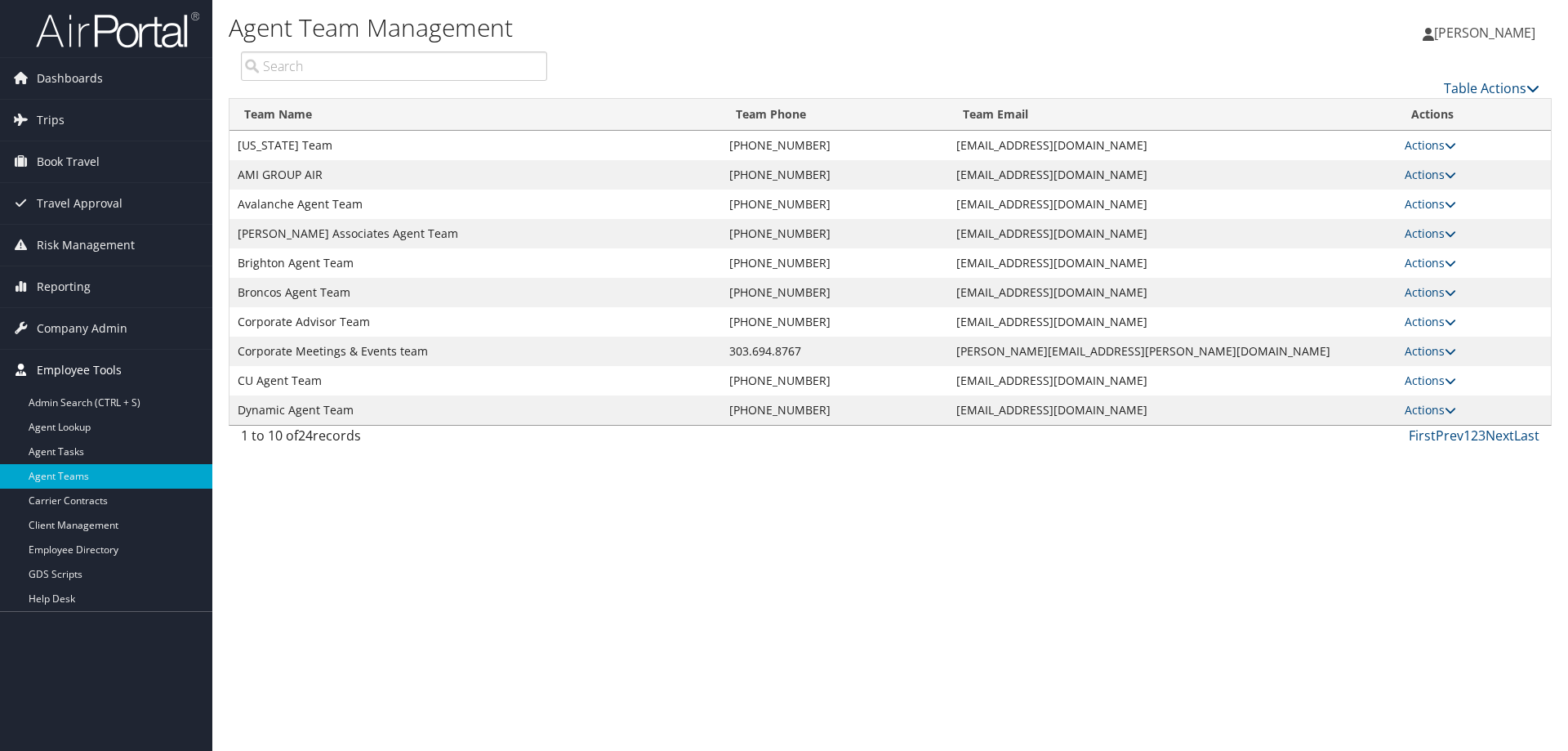
click at [62, 371] on span "Employee Tools" at bounding box center [79, 371] width 85 height 41
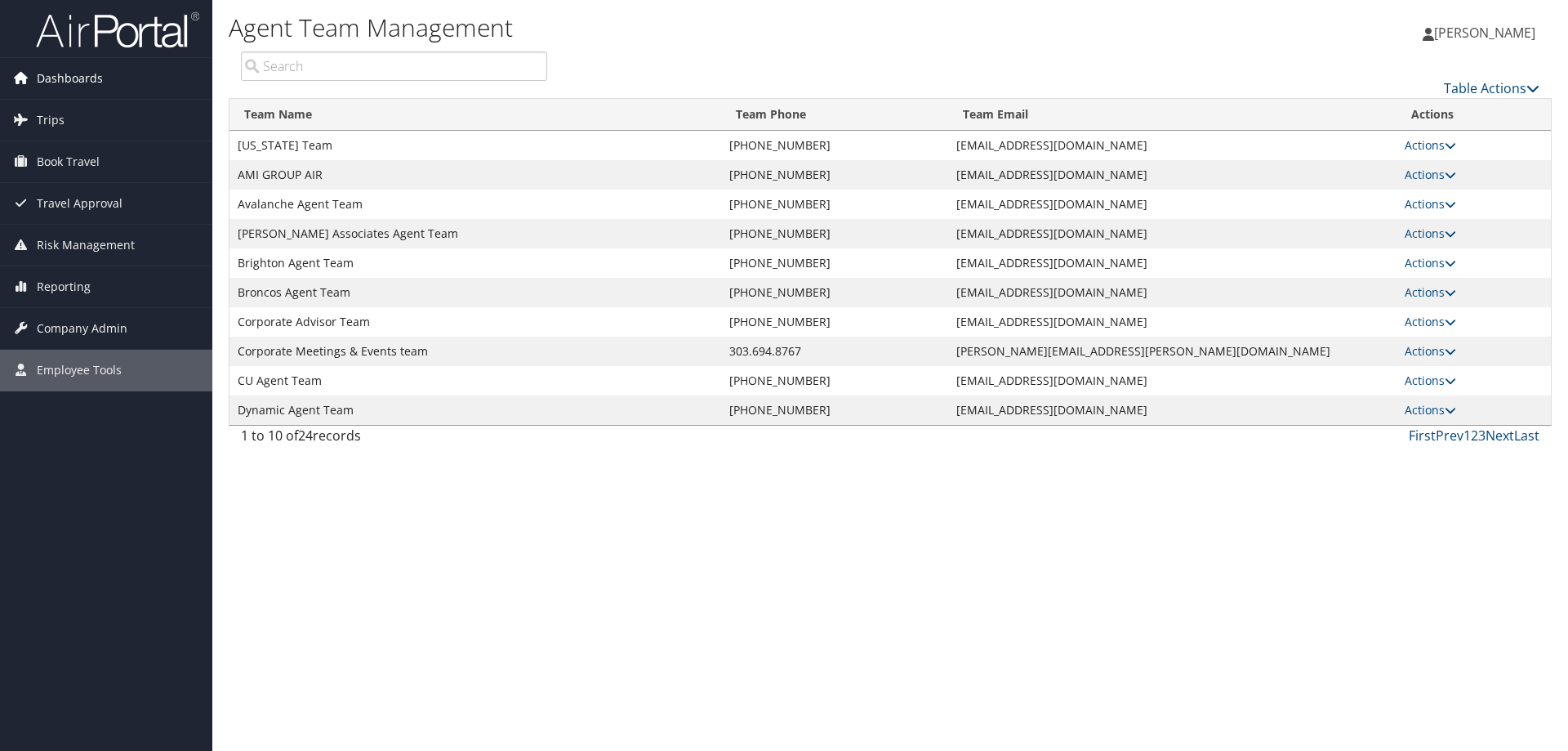
click at [76, 71] on span "Dashboards" at bounding box center [70, 79] width 67 height 41
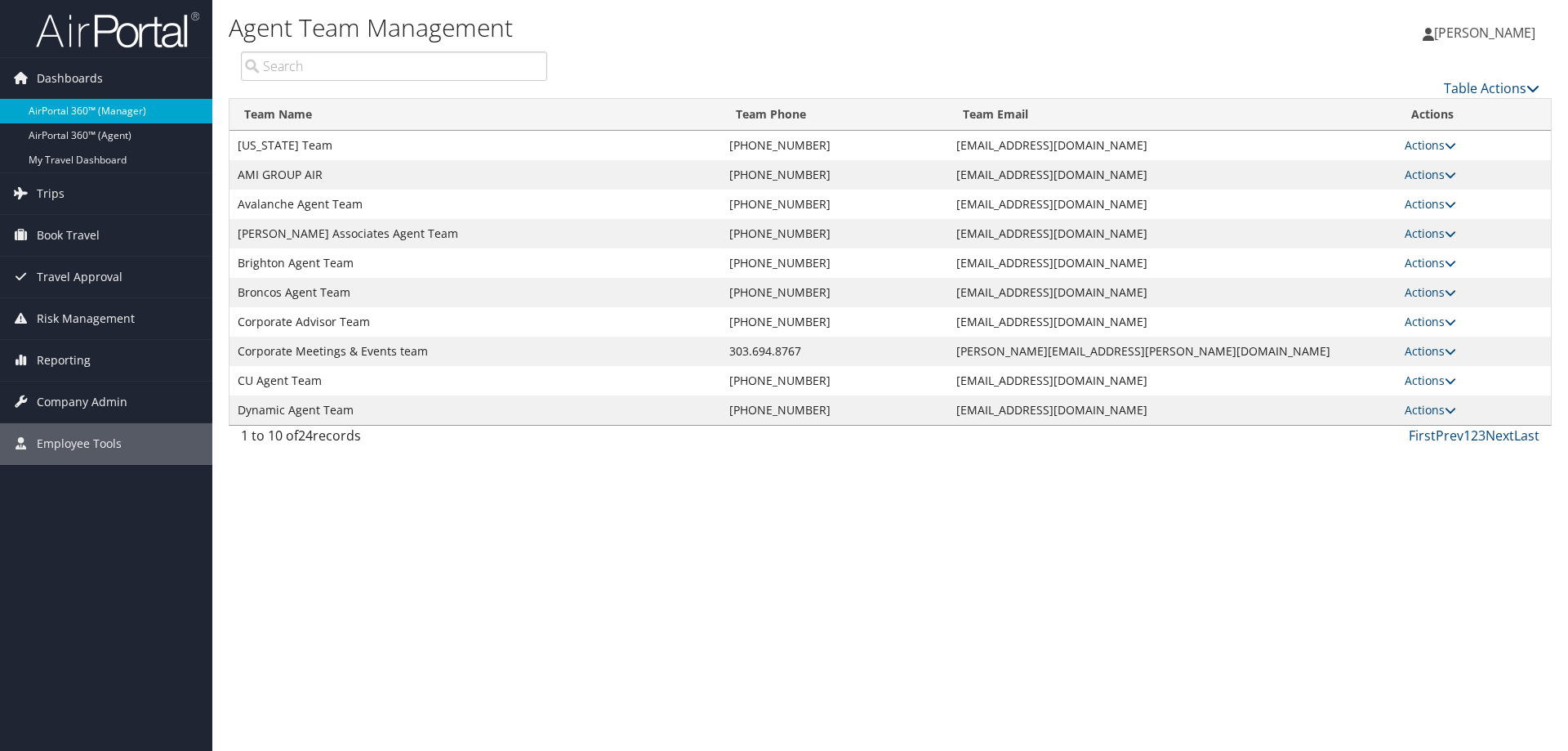
click at [118, 108] on link "AirPortal 360™ (Manager)" at bounding box center [106, 111] width 213 height 25
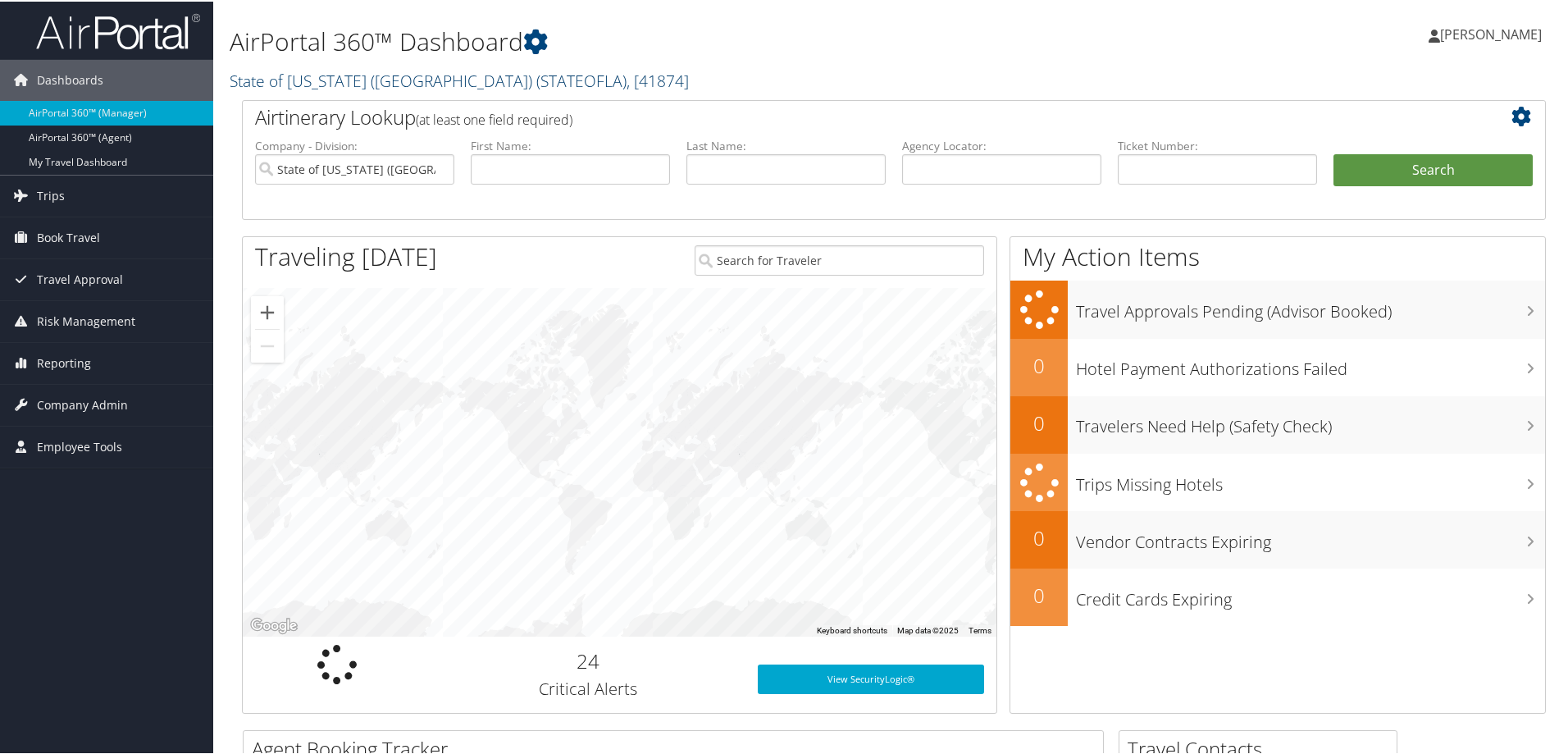
click at [536, 77] on span "( STATEOFLA )" at bounding box center [581, 79] width 90 height 22
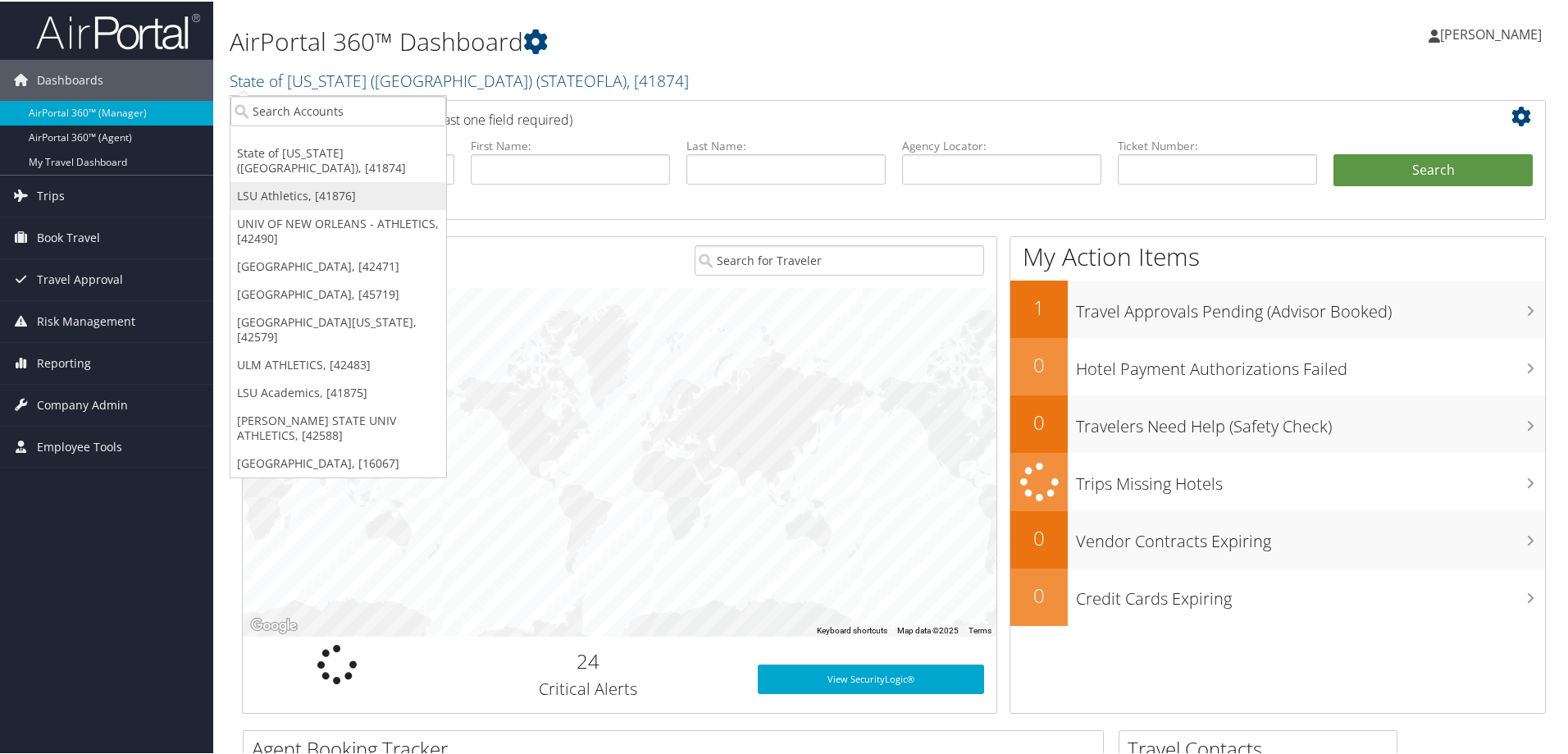
click at [292, 181] on link "LSU Athletics, [41876]" at bounding box center [338, 195] width 216 height 28
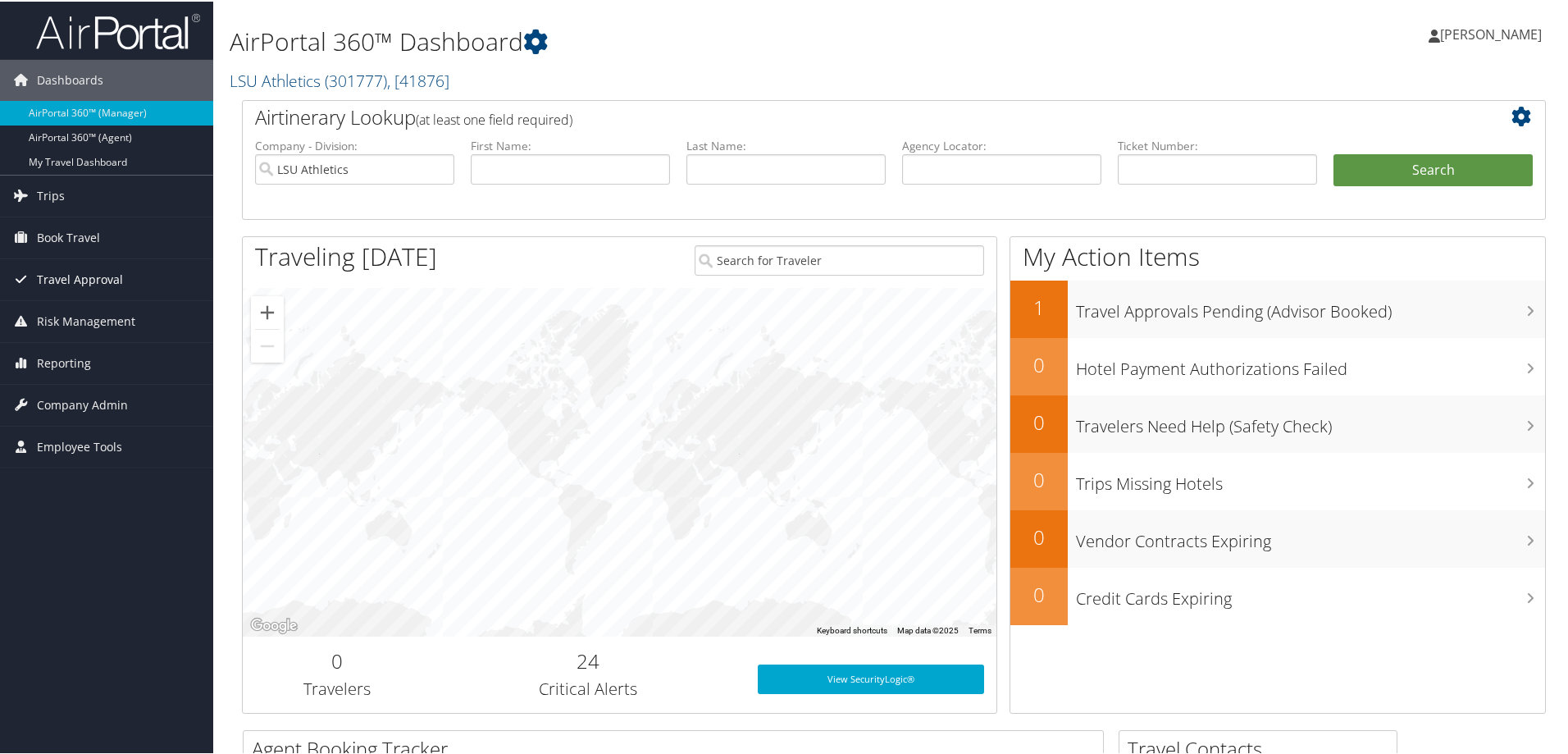
click at [74, 276] on span "Travel Approval" at bounding box center [80, 278] width 86 height 41
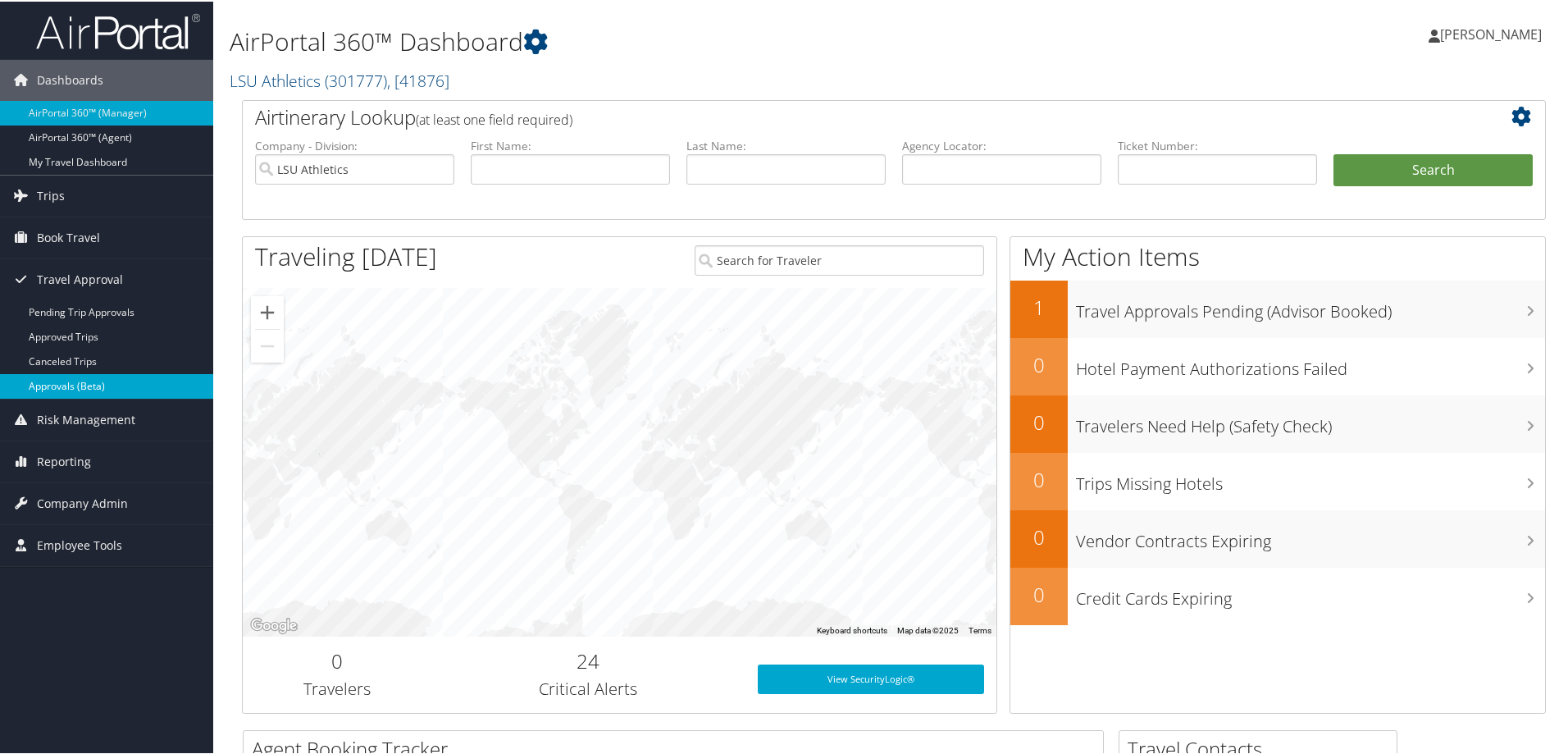
click at [74, 379] on link "Approvals (Beta)" at bounding box center [106, 384] width 214 height 25
